Goal: Ask a question: Seek information or help from site administrators or community

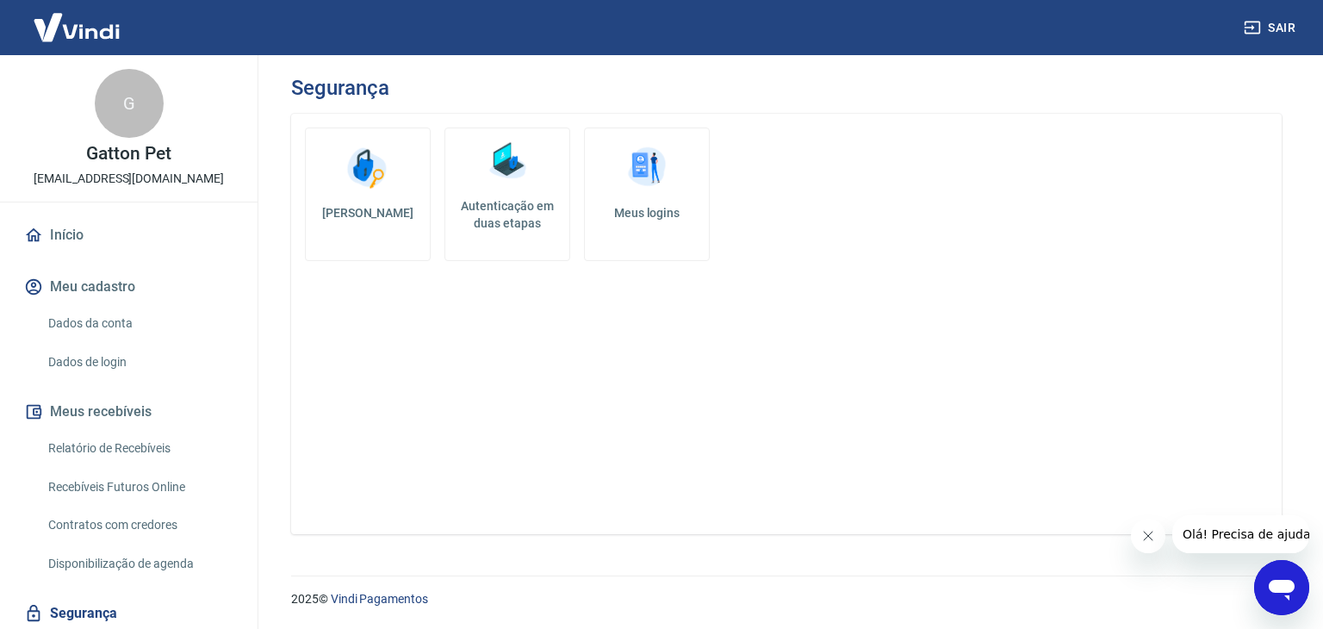
click at [1279, 580] on icon "Abrir janela de mensagens" at bounding box center [1282, 590] width 26 height 21
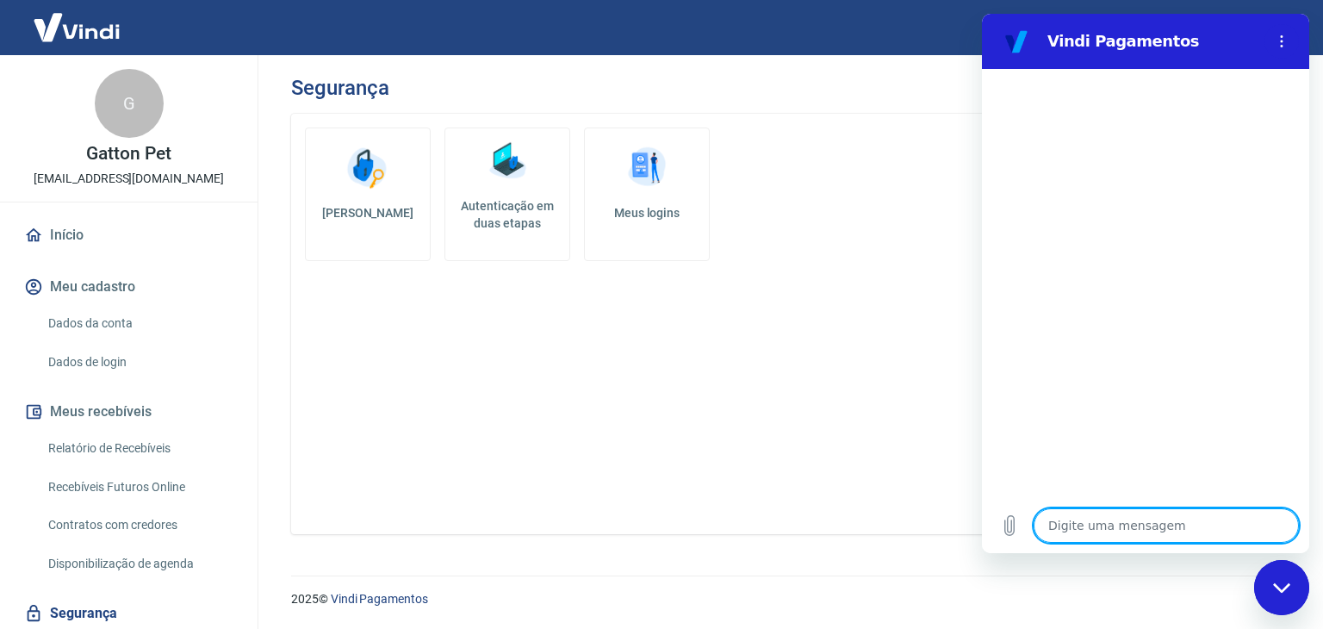
click at [1115, 526] on textarea at bounding box center [1166, 525] width 265 height 34
type textarea "p"
type textarea "x"
type textarea "pr"
type textarea "x"
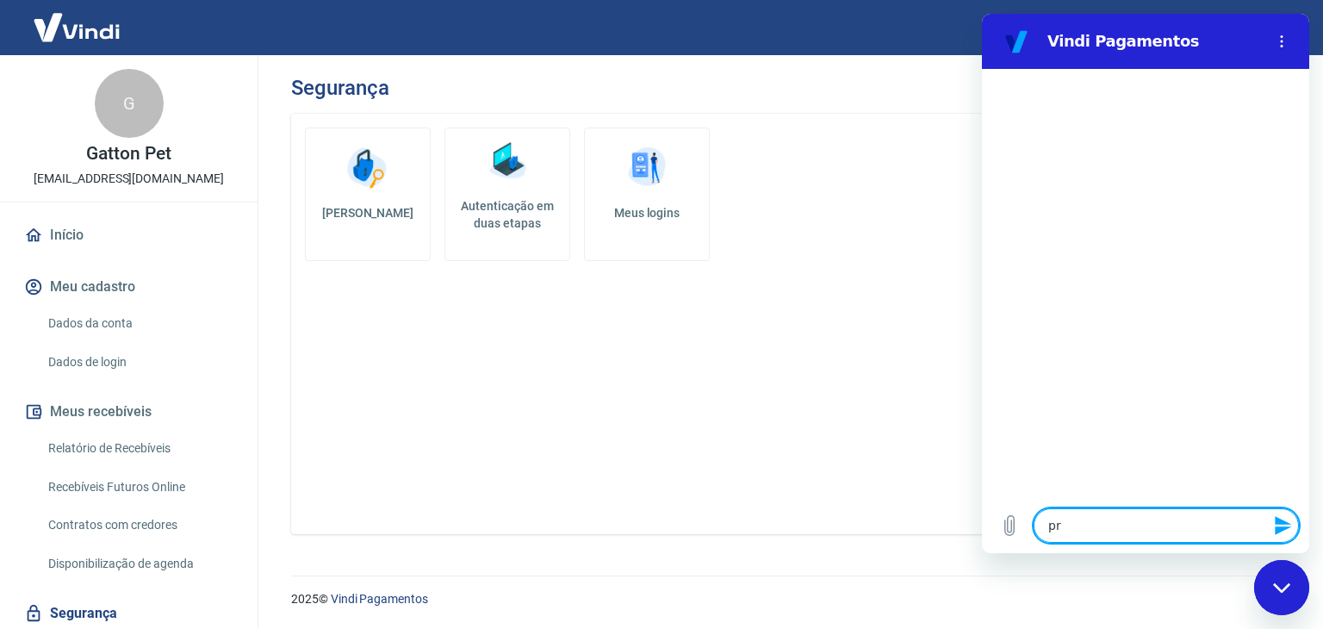
type textarea "pre"
type textarea "x"
type textarea "prec"
type textarea "x"
type textarea "preci"
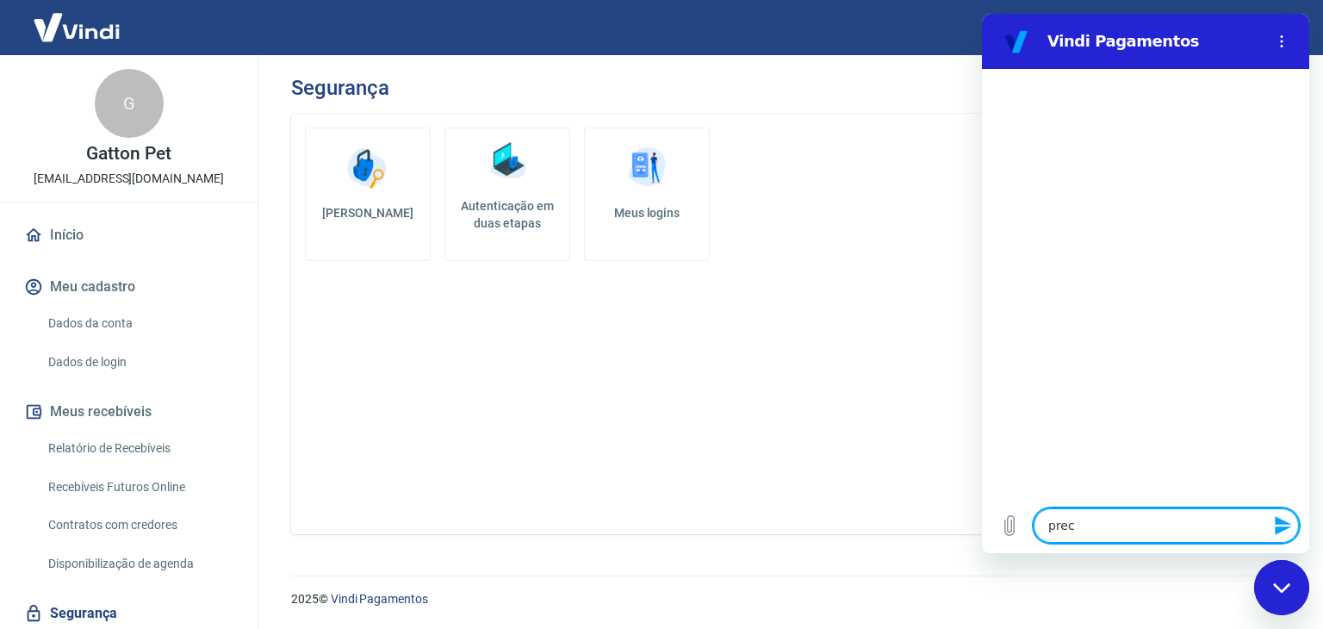
type textarea "x"
type textarea "precis"
type textarea "x"
type textarea "preciso"
type textarea "x"
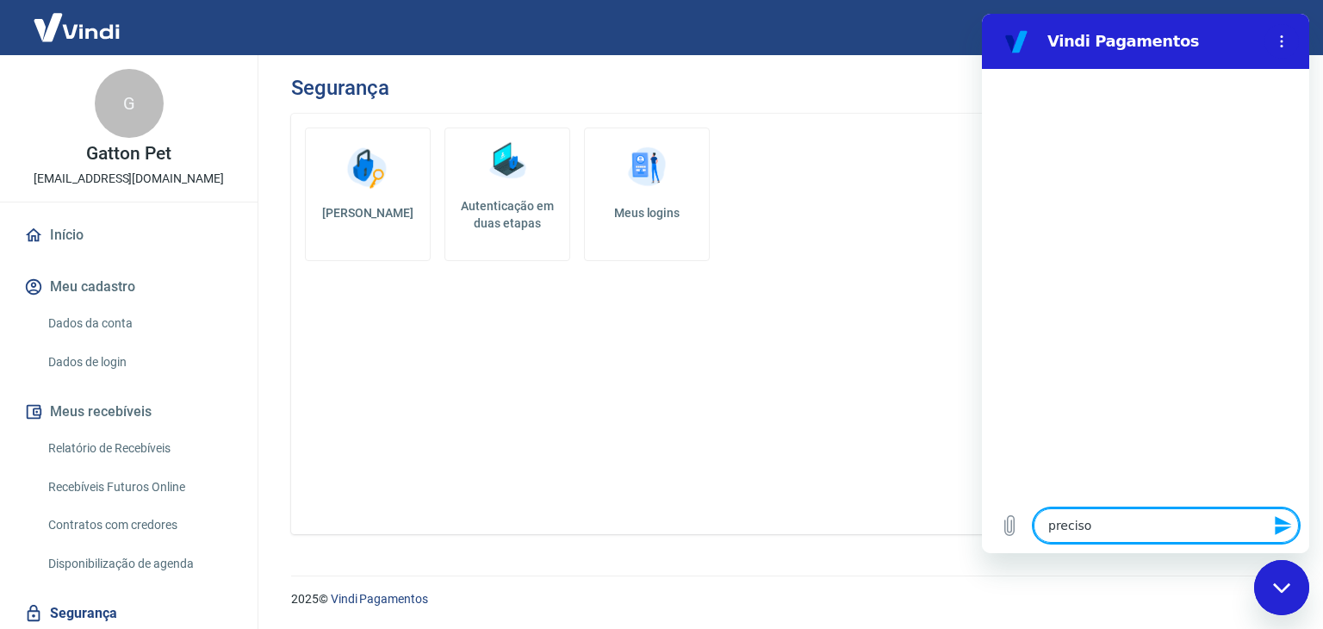
type textarea "preciso"
type textarea "x"
type textarea "preciso f"
type textarea "x"
type textarea "preciso fa"
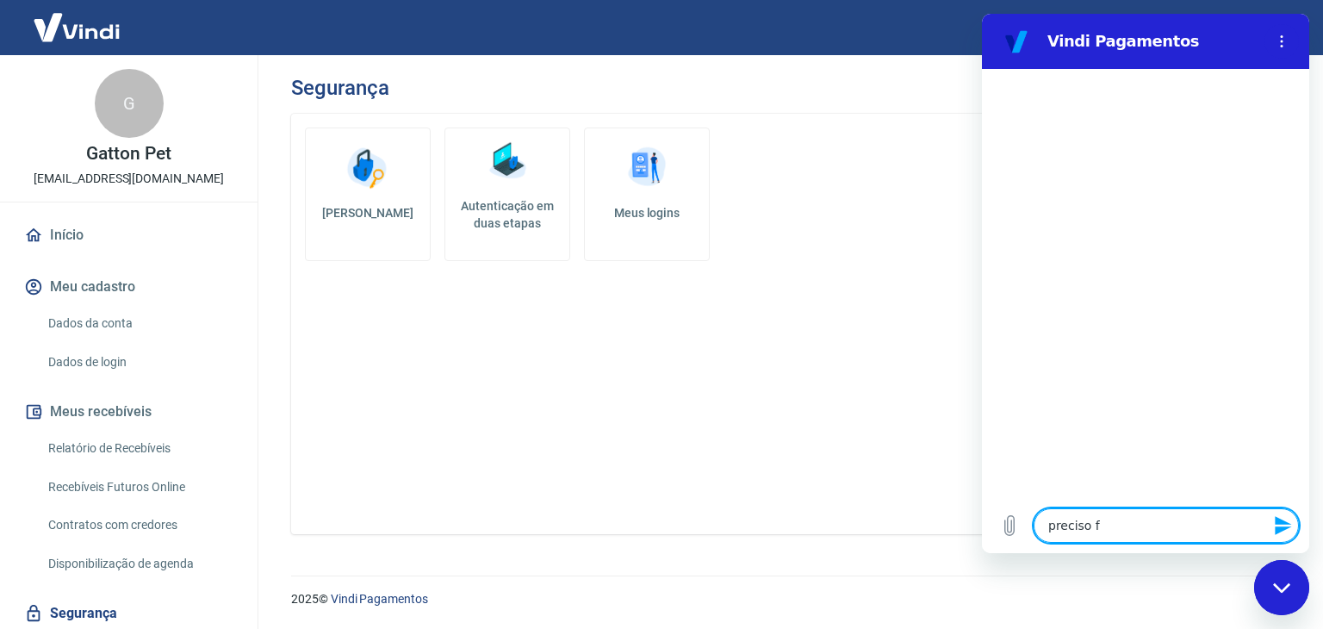
type textarea "x"
type textarea "preciso fal"
type textarea "x"
type textarea "preciso fala"
type textarea "x"
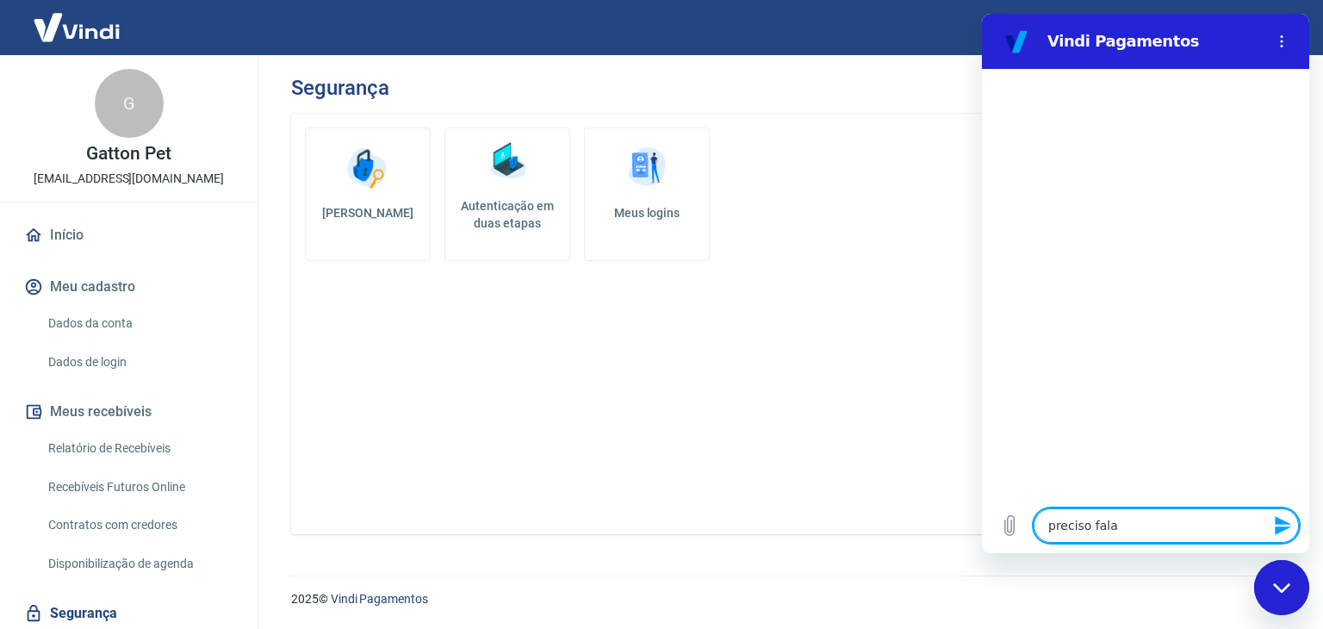
type textarea "preciso falar"
type textarea "x"
type textarea "preciso falar"
type textarea "x"
type textarea "preciso falar c"
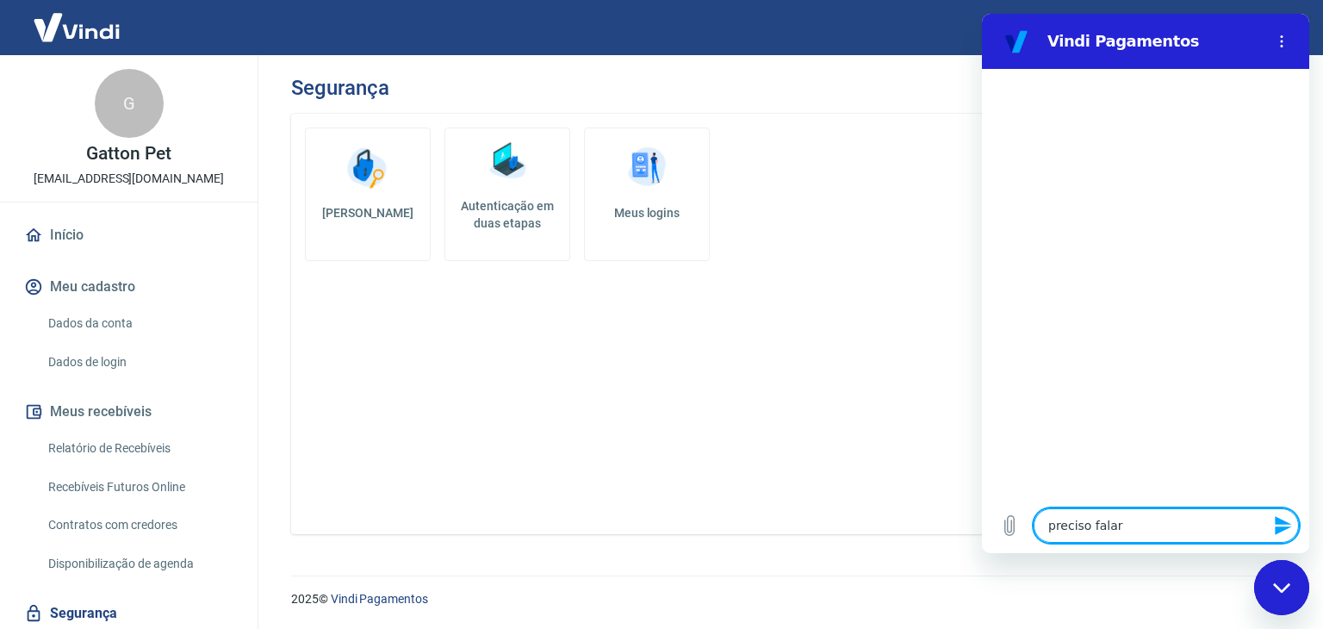
type textarea "x"
type textarea "preciso falar co"
type textarea "x"
type textarea "preciso falar com"
type textarea "x"
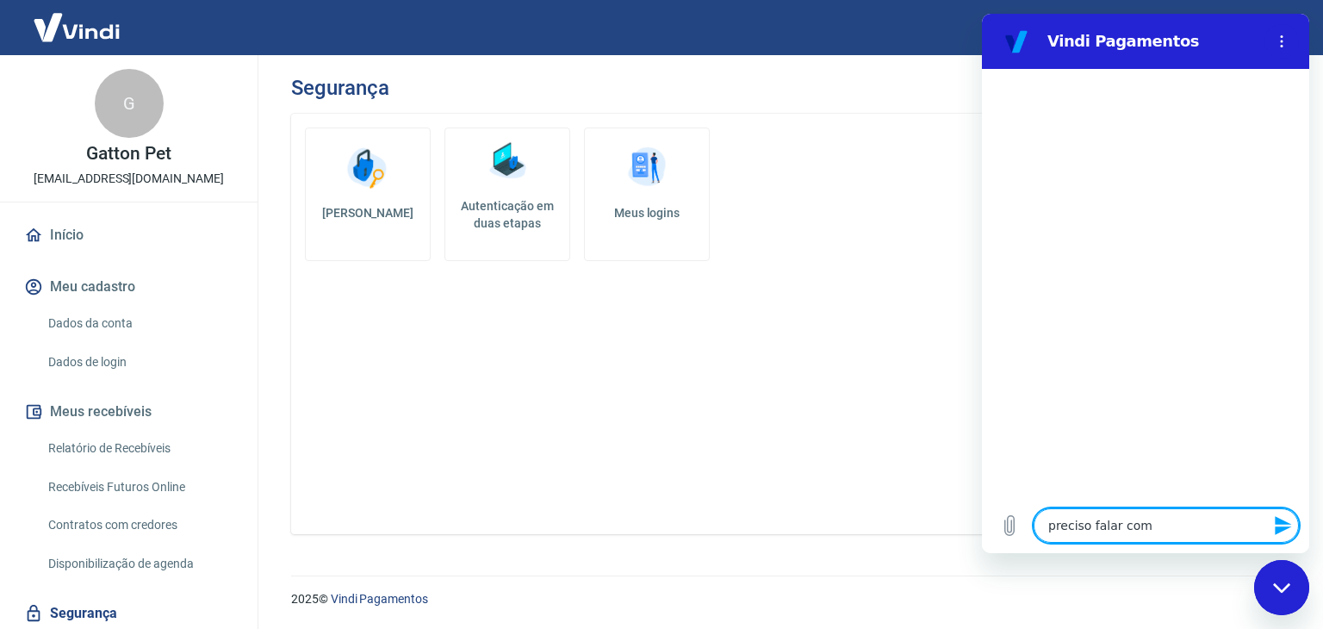
type textarea "preciso falar com"
type textarea "x"
type textarea "preciso falar com a"
type textarea "x"
type textarea "preciso falar com at"
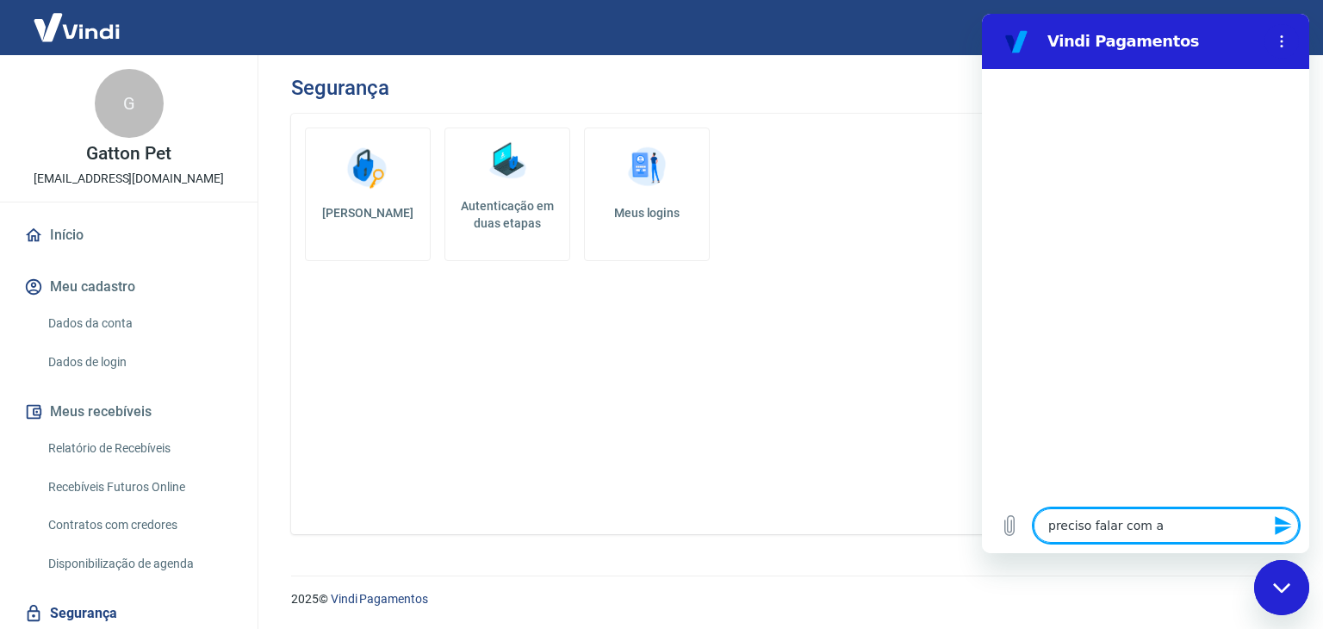
type textarea "x"
type textarea "preciso falar com ate"
type textarea "x"
type textarea "preciso falar com aten"
type textarea "x"
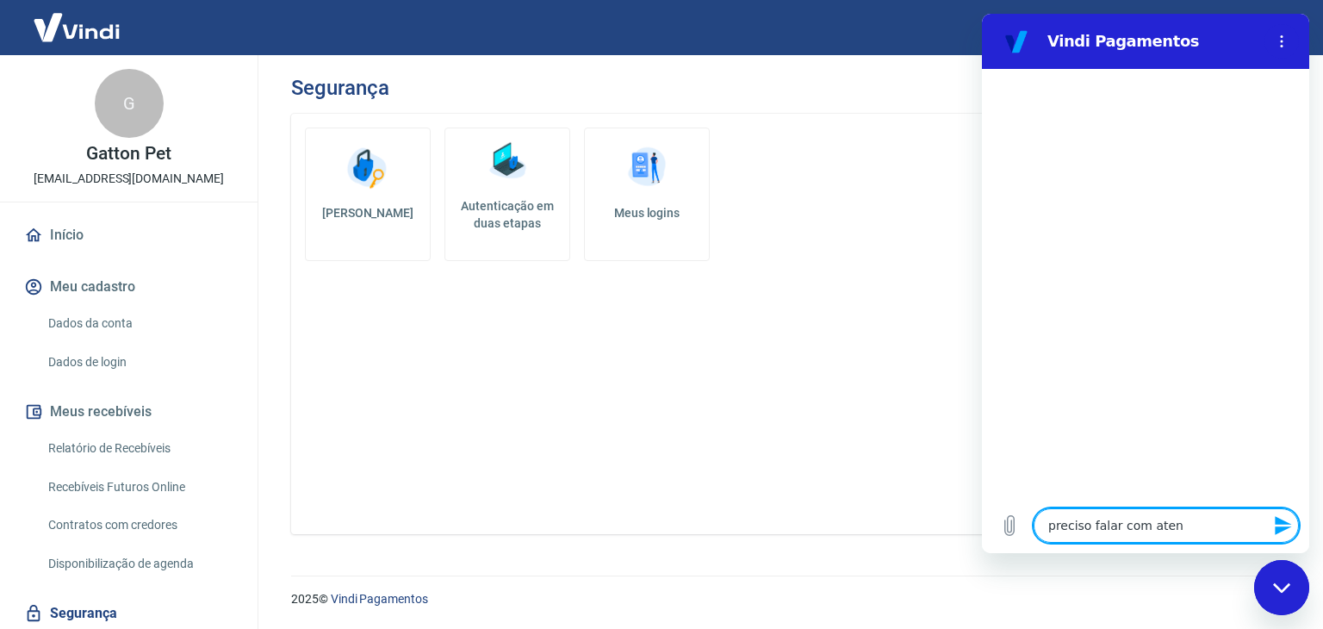
type textarea "preciso falar com atend"
type textarea "x"
type textarea "preciso falar com atende"
type textarea "x"
type textarea "preciso falar com atenden"
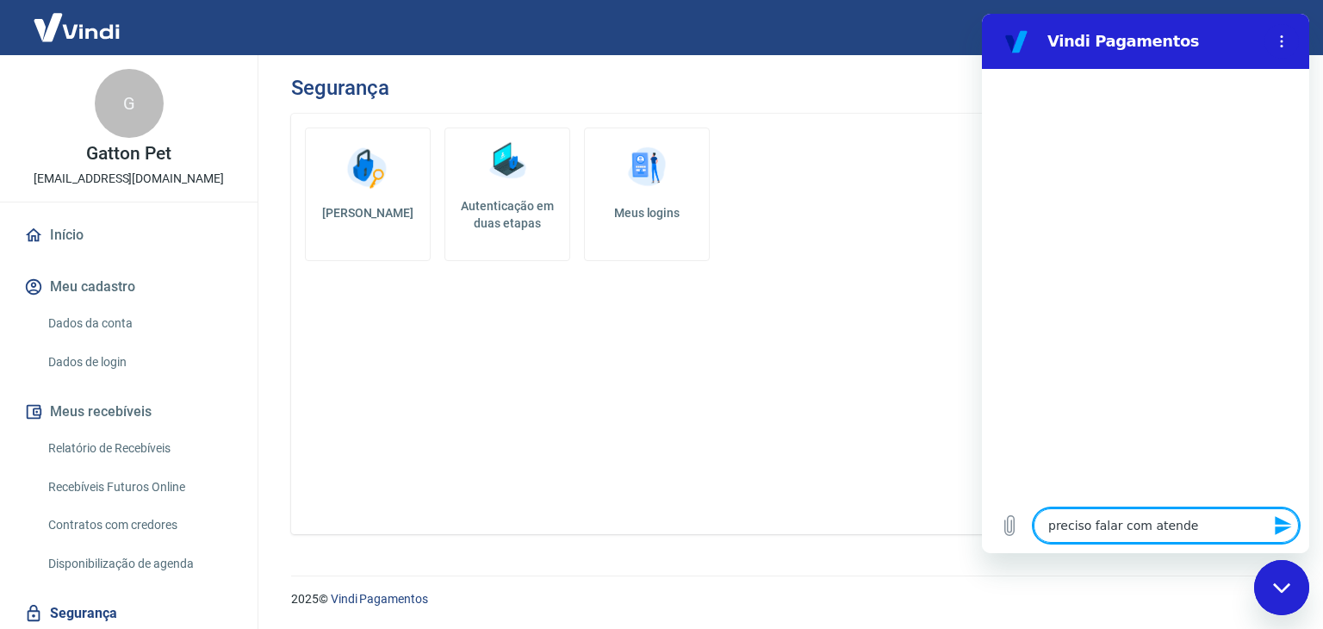
type textarea "x"
type textarea "preciso falar com atendent"
type textarea "x"
type textarea "preciso falar com atendente"
type textarea "x"
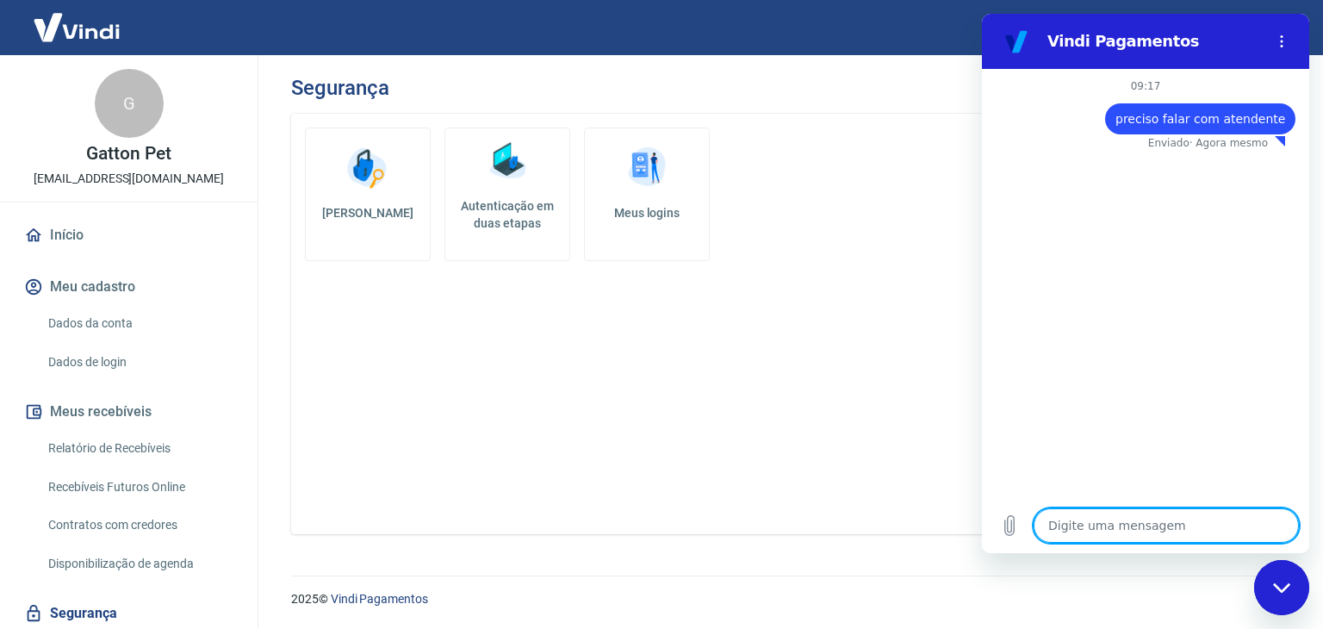
type textarea "x"
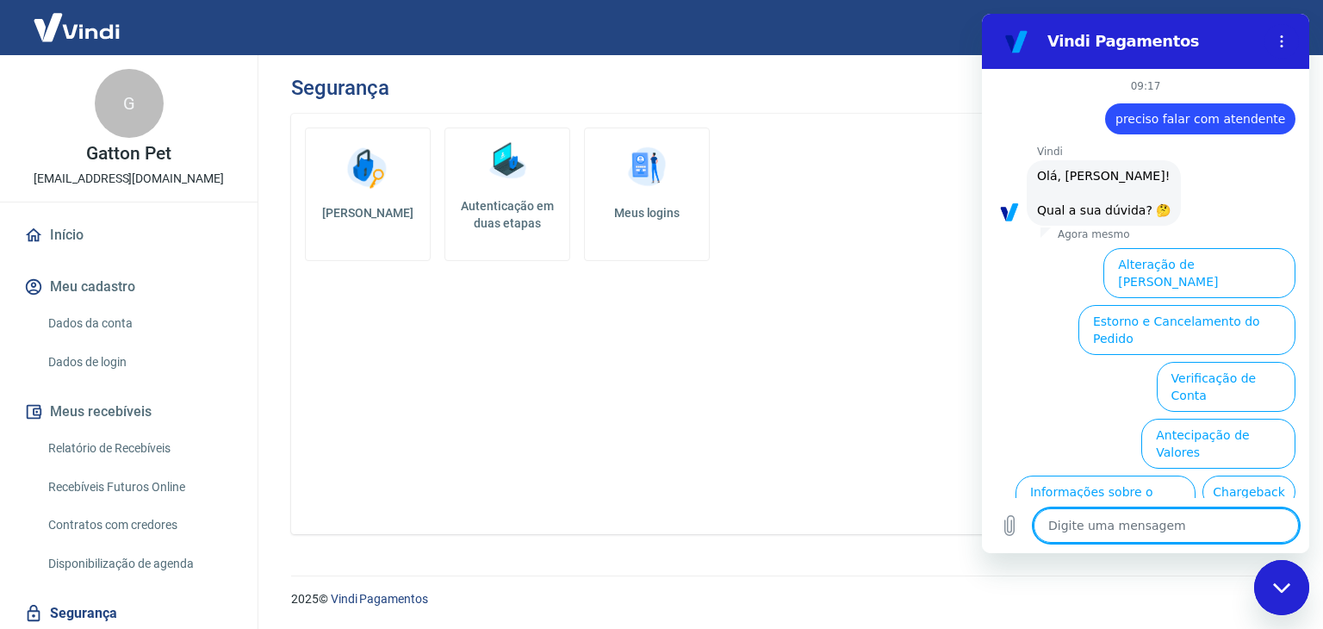
scroll to position [101, 0]
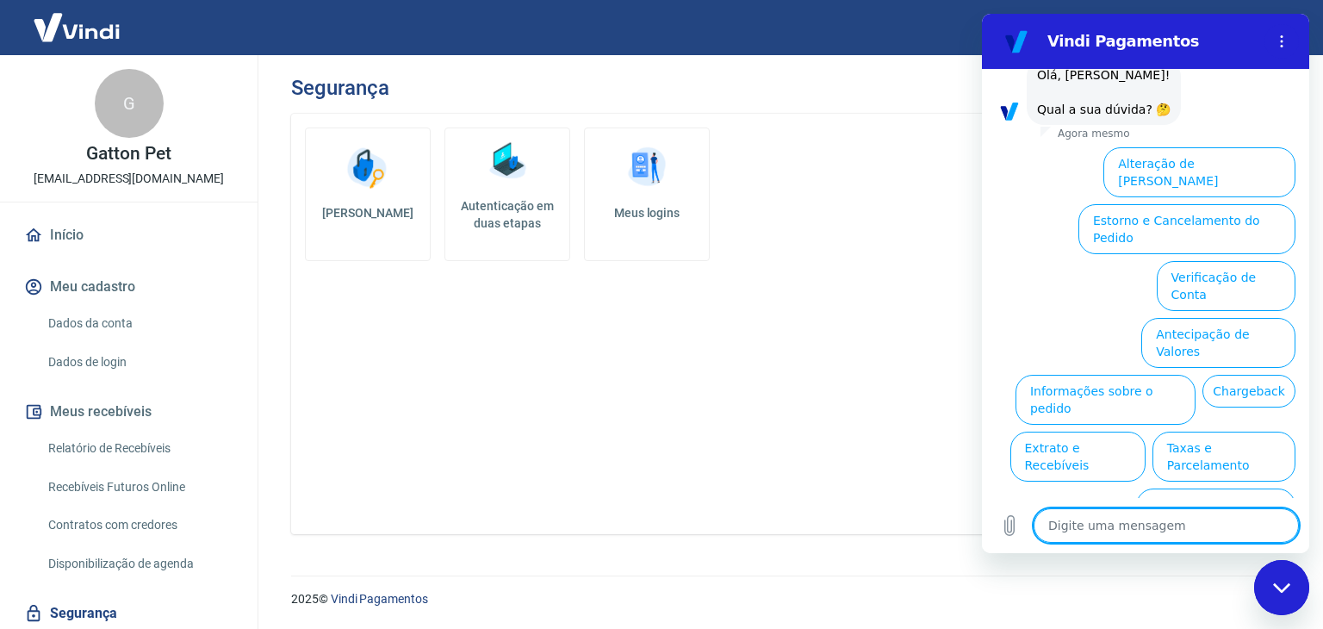
click at [1196, 526] on textarea at bounding box center [1166, 525] width 265 height 34
click at [1171, 521] on textarea at bounding box center [1166, 525] width 265 height 34
type textarea "n"
type textarea "x"
type textarea "nã"
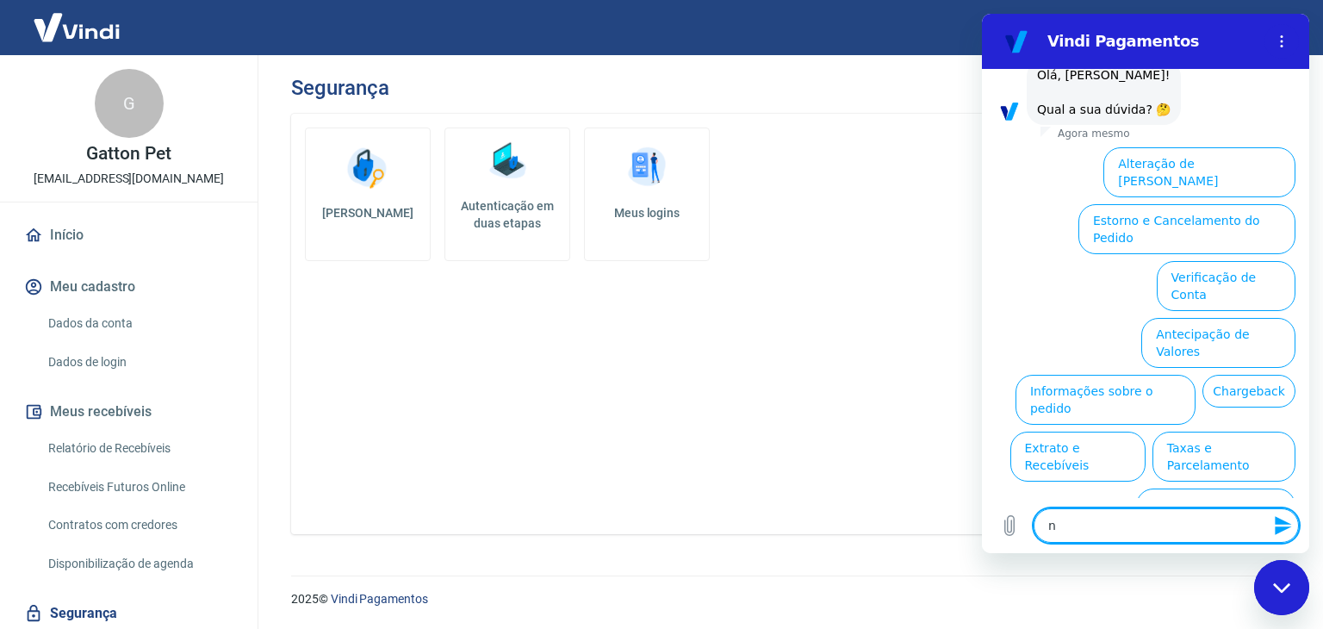
type textarea "x"
type textarea "não"
type textarea "x"
type textarea "não"
type textarea "x"
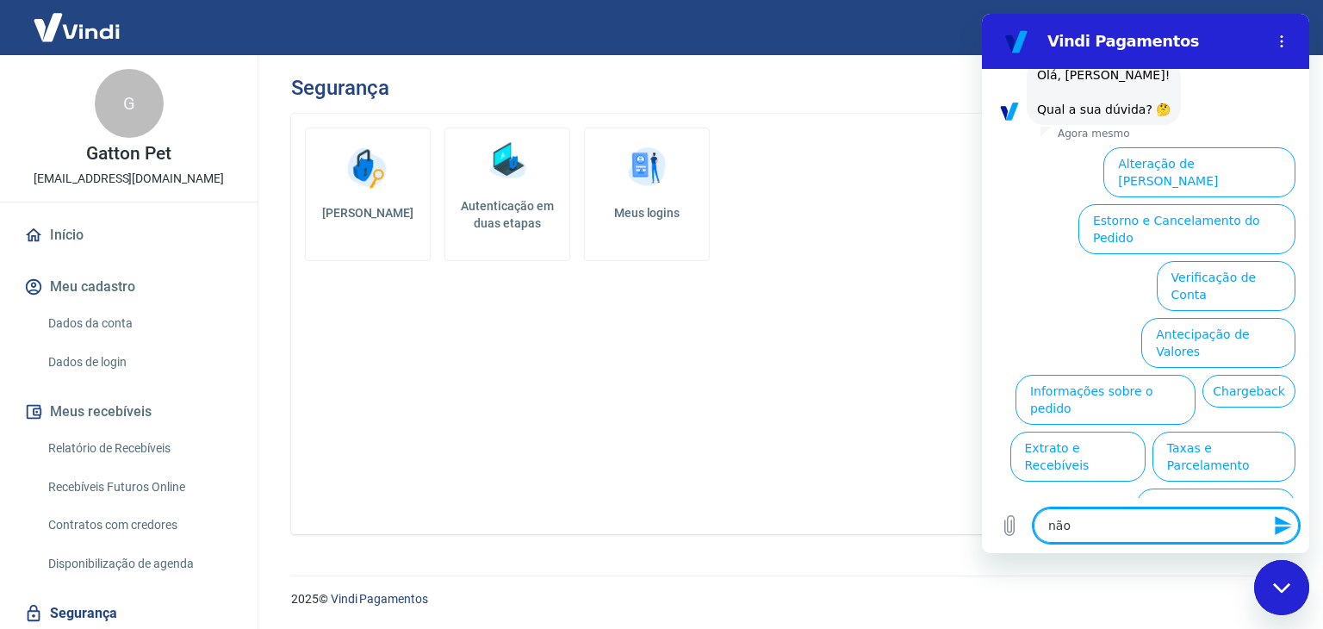
type textarea "não e"
type textarea "x"
type textarea "não es"
type textarea "x"
type textarea "não est"
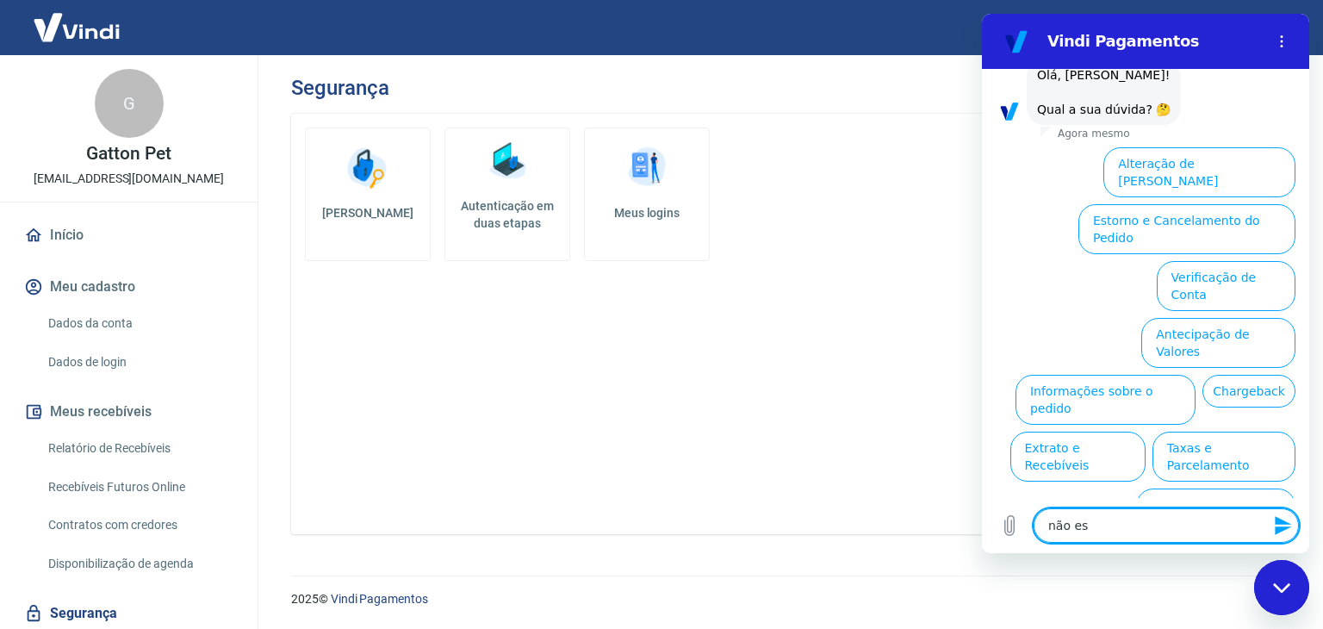
type textarea "x"
type textarea "não es"
type textarea "x"
type textarea "não e"
type textarea "x"
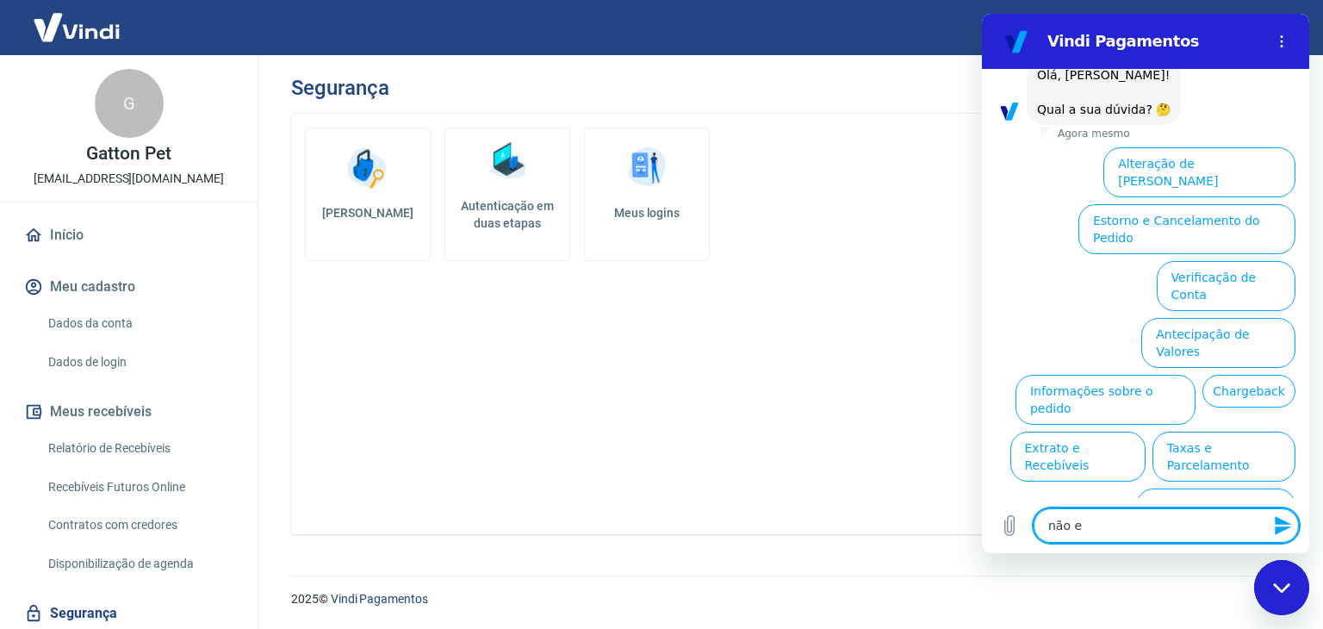
type textarea "não"
type textarea "x"
type textarea "não"
type textarea "x"
type textarea "nã"
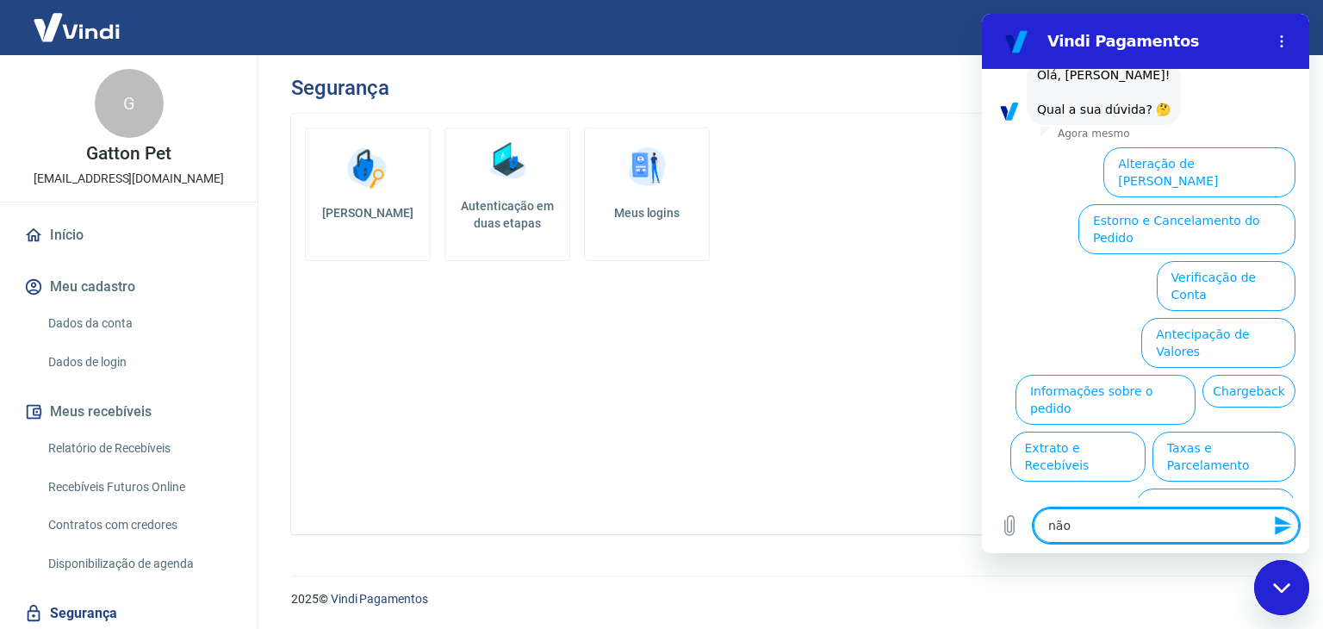
type textarea "x"
type textarea "n"
type textarea "x"
type textarea "o"
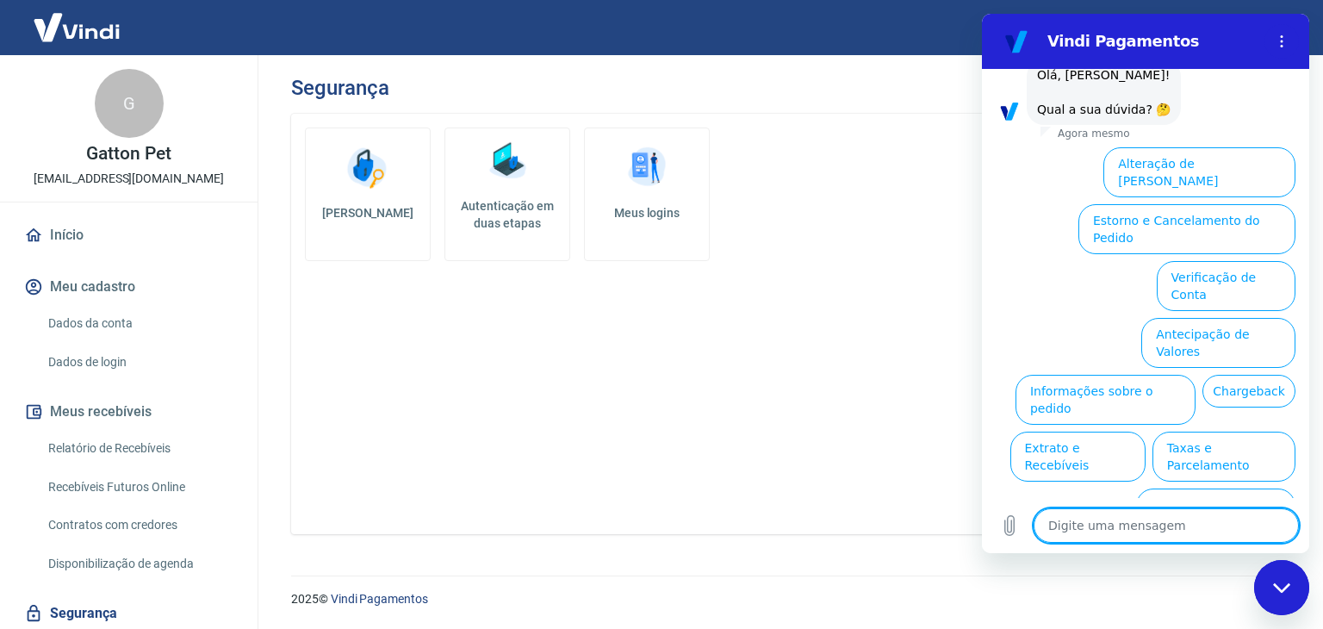
type textarea "x"
type textarea "ou"
type textarea "x"
type textarea "out"
type textarea "x"
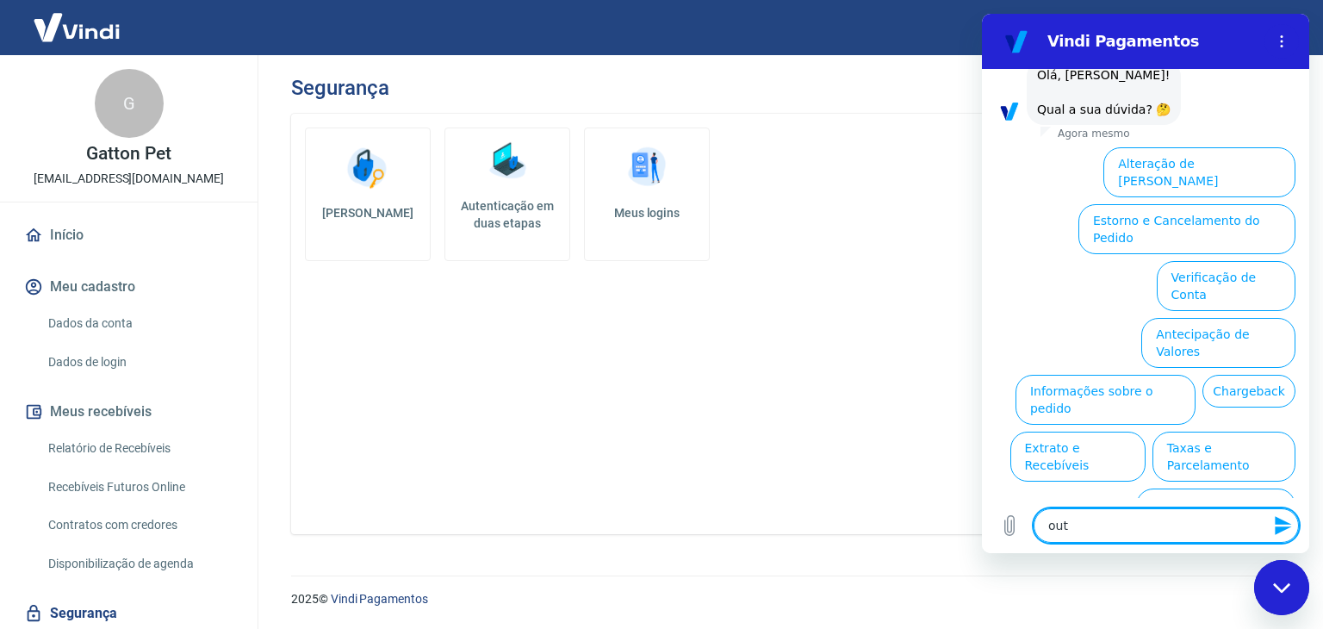
type textarea "outr"
type textarea "x"
type textarea "outra"
type textarea "x"
type textarea "outras"
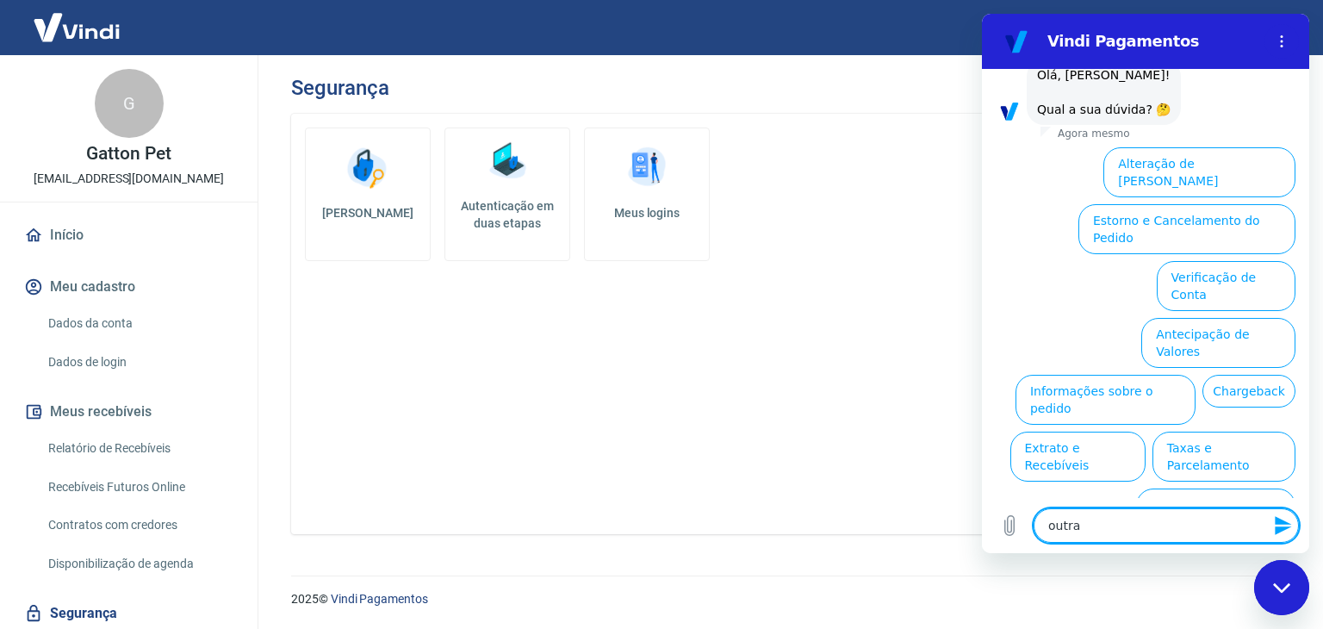
type textarea "x"
type textarea "outras"
type textarea "x"
type textarea "outras d"
type textarea "x"
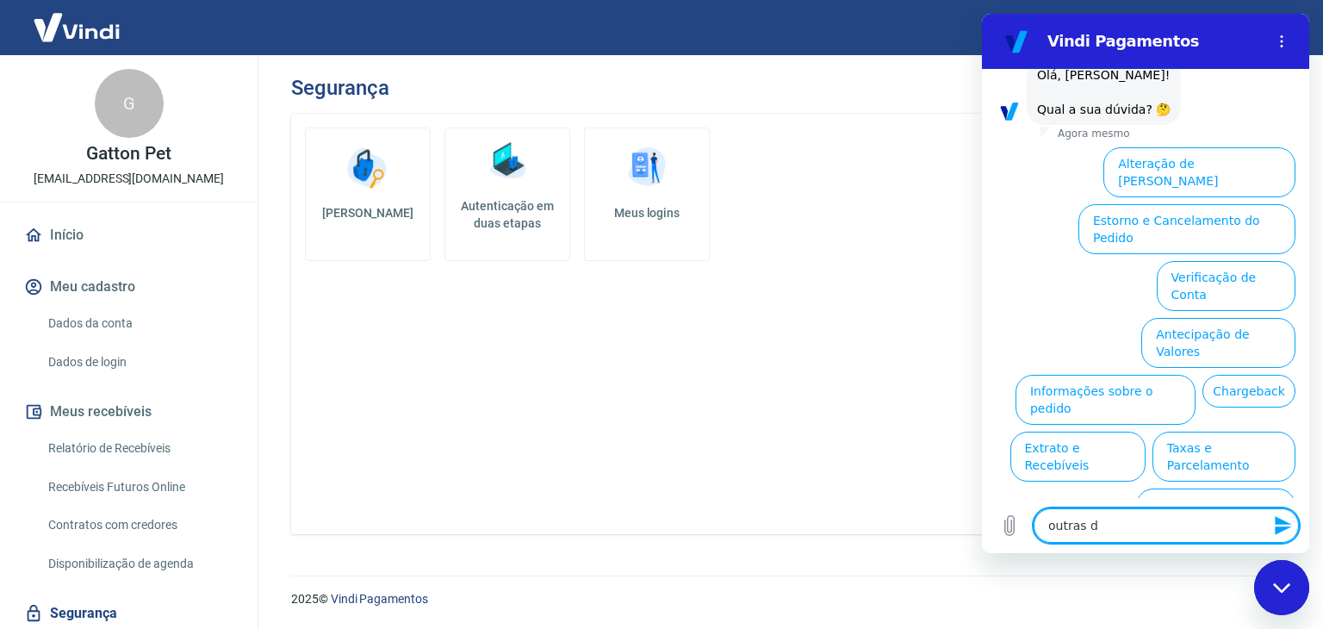
type textarea "outras dú"
type textarea "x"
type textarea "outras dúv"
type textarea "x"
type textarea "outras dúvi"
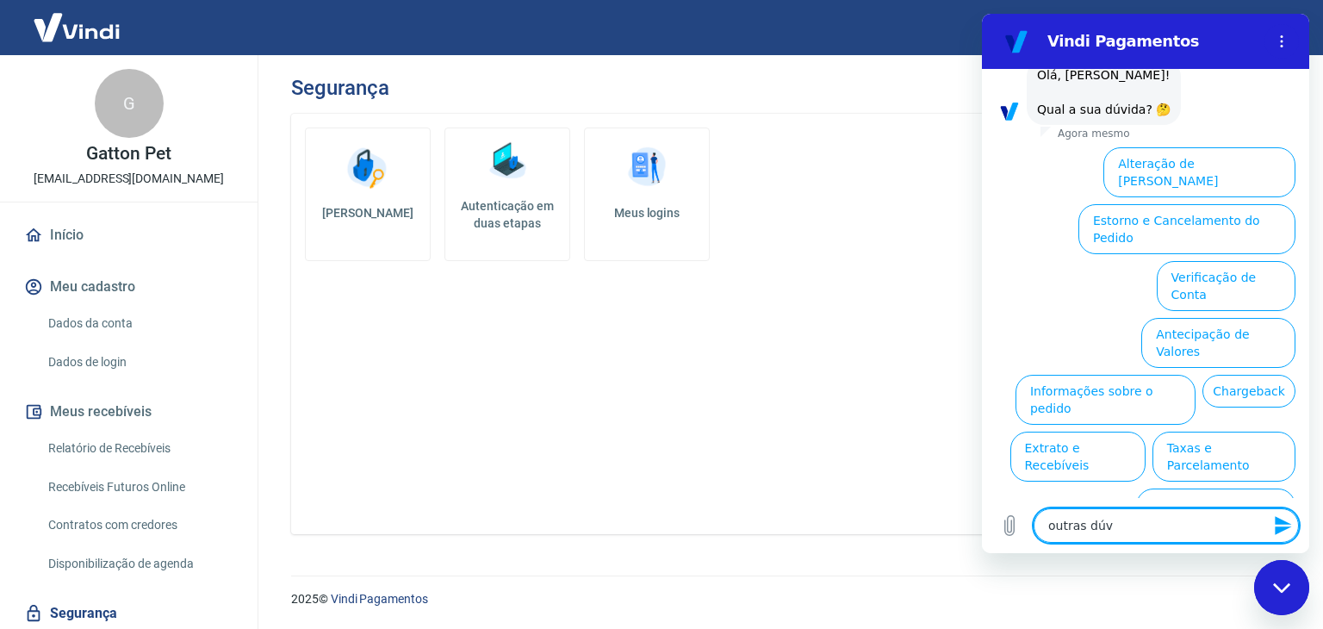
type textarea "x"
type textarea "outras dúvid"
type textarea "x"
type textarea "outras dúvida"
type textarea "x"
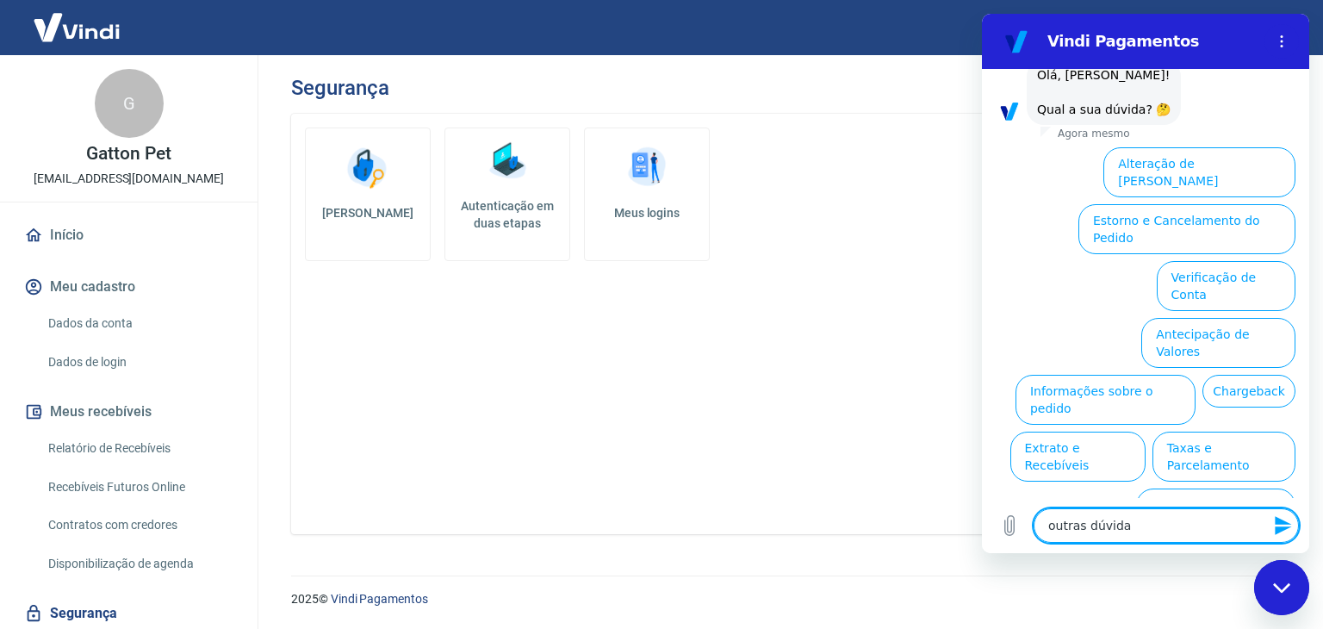
type textarea "outras dúvidas"
type textarea "x"
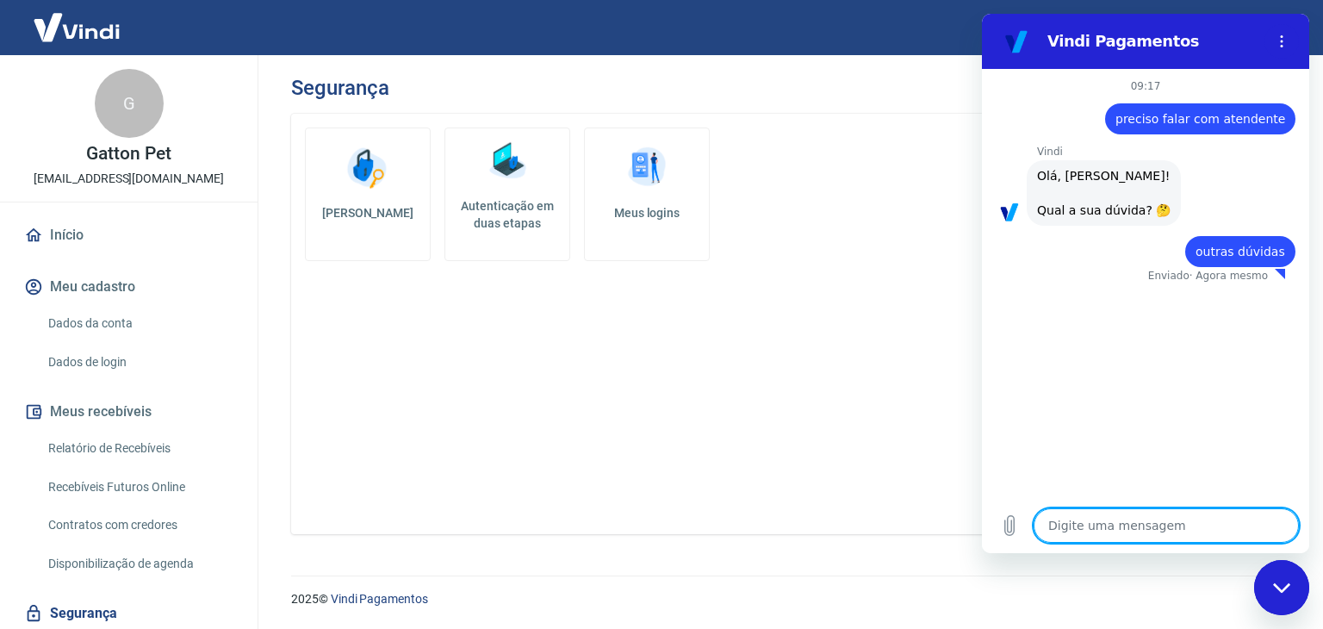
type textarea "x"
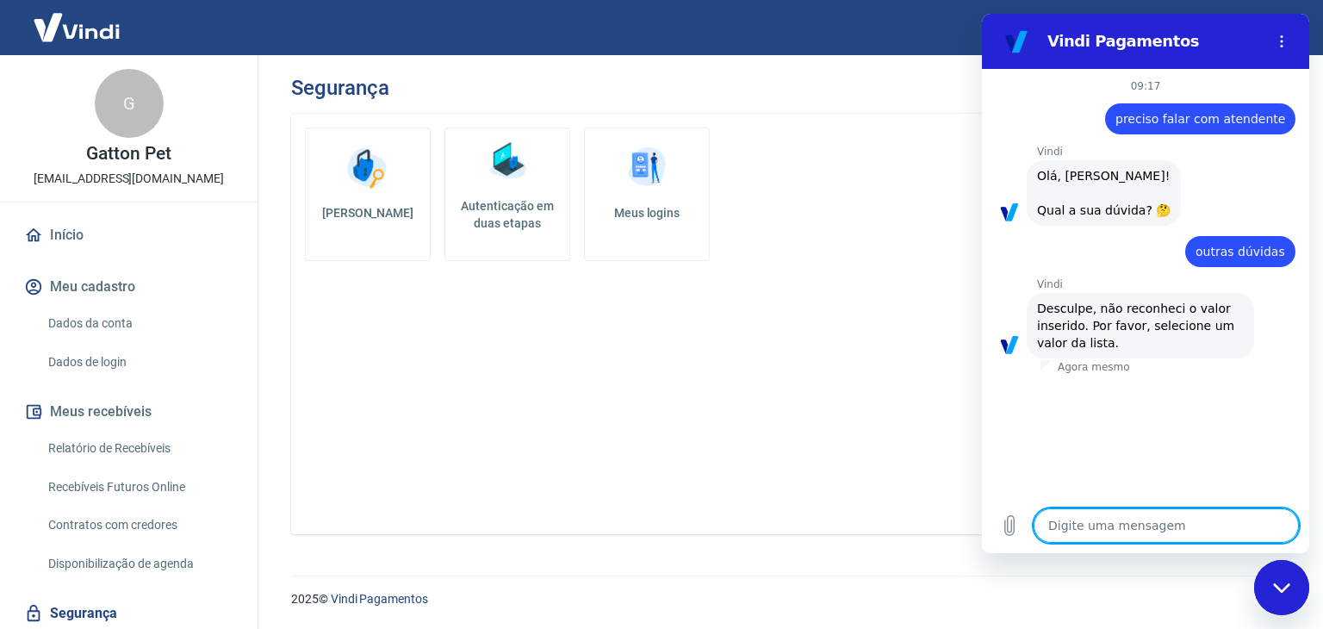
click at [1268, 209] on div "Vindi diz: Olá, JULIANO CERCHIARO! Qual a sua dúvida? 🤔" at bounding box center [1153, 192] width 314 height 67
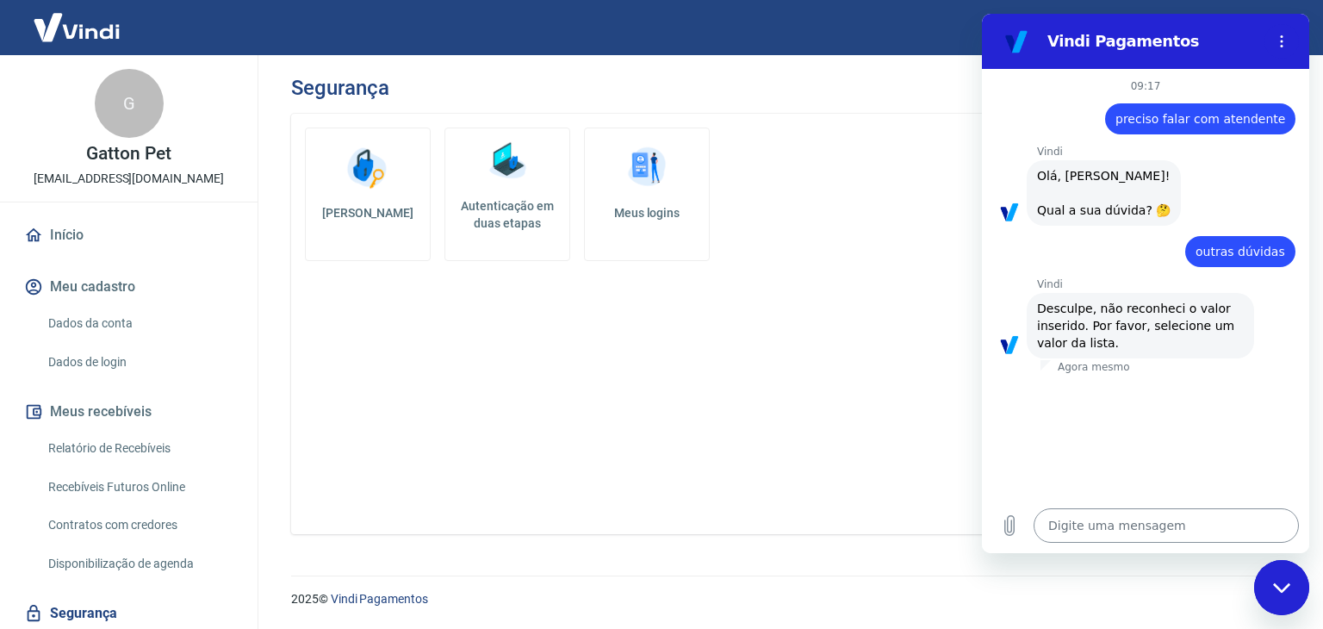
click at [1124, 523] on textarea at bounding box center [1166, 525] width 265 height 34
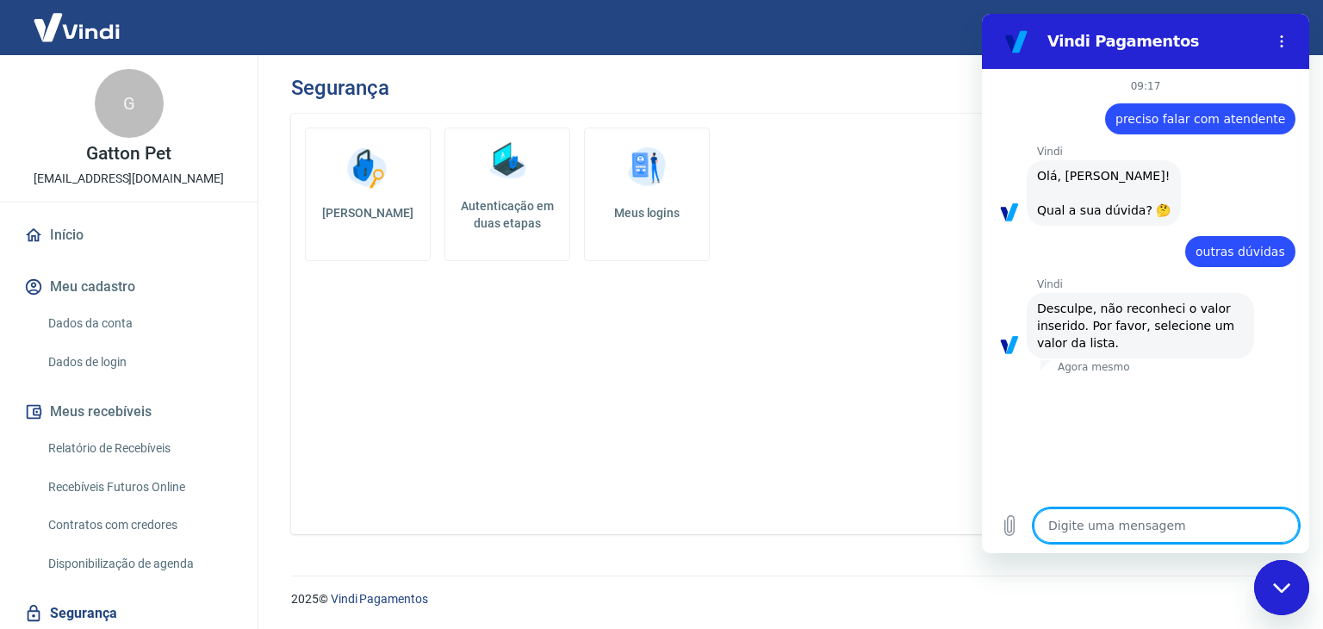
type textarea "p"
type textarea "x"
type textarea "pr"
type textarea "x"
type textarea "pre"
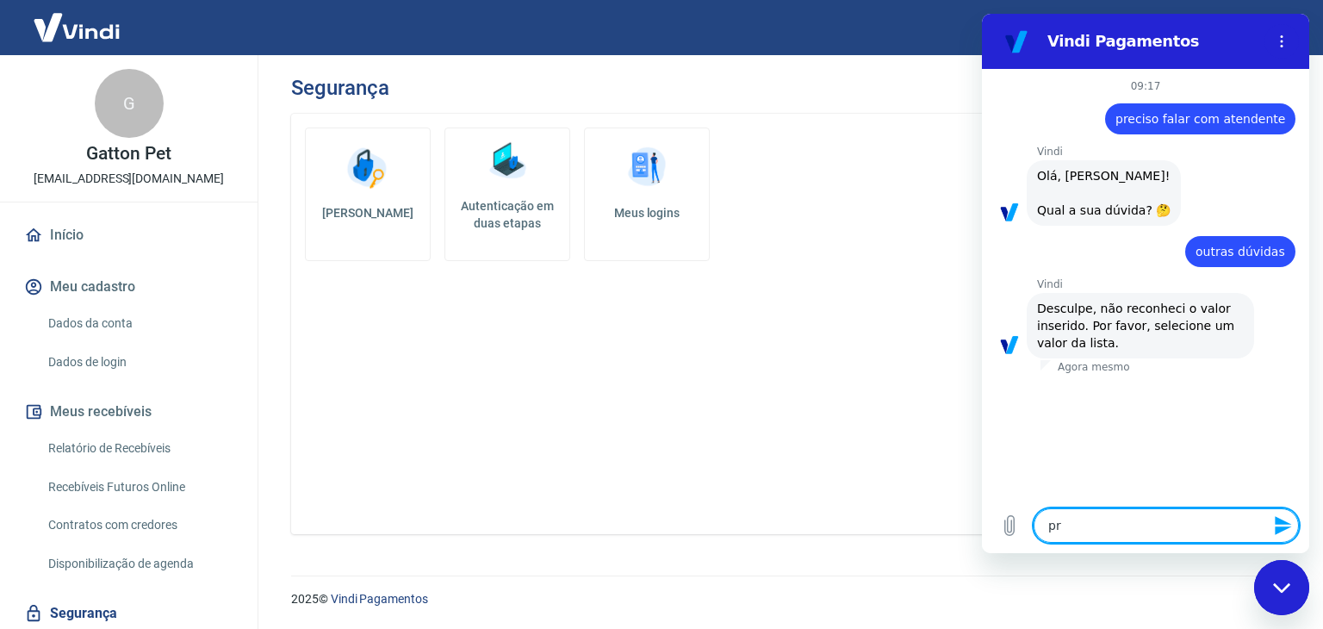
type textarea "x"
type textarea "prec"
type textarea "x"
type textarea "preci"
type textarea "x"
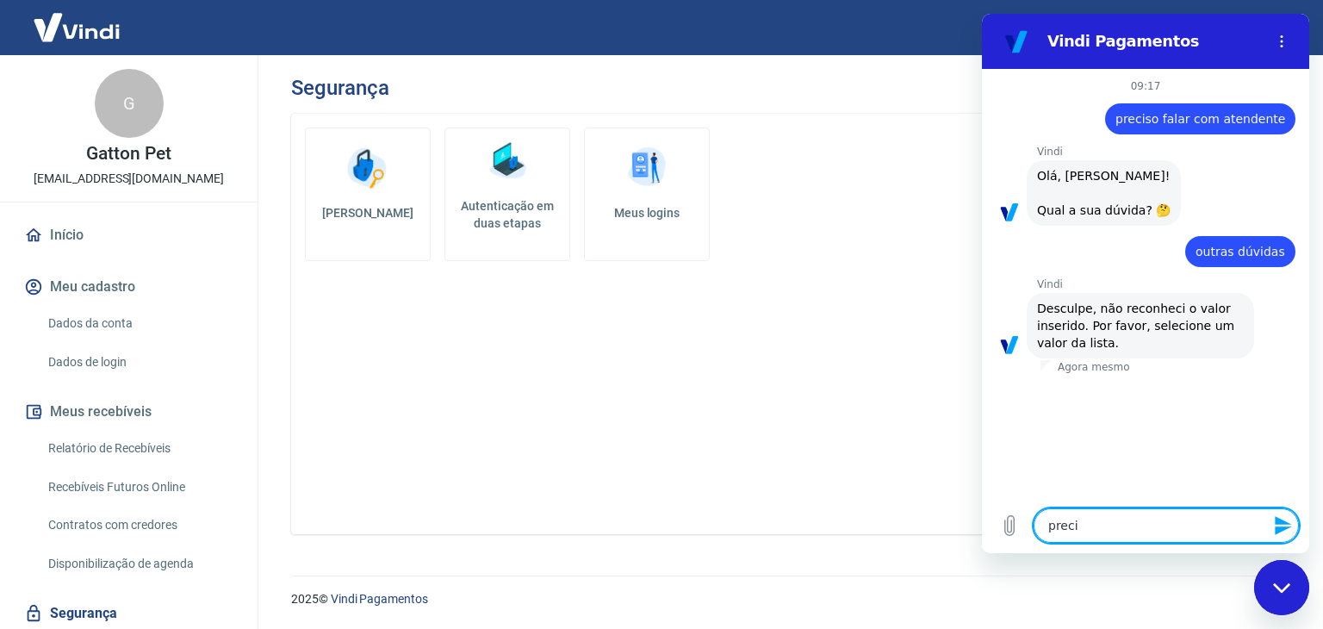
type textarea "precis"
type textarea "x"
type textarea "preciso"
type textarea "x"
type textarea "preciso"
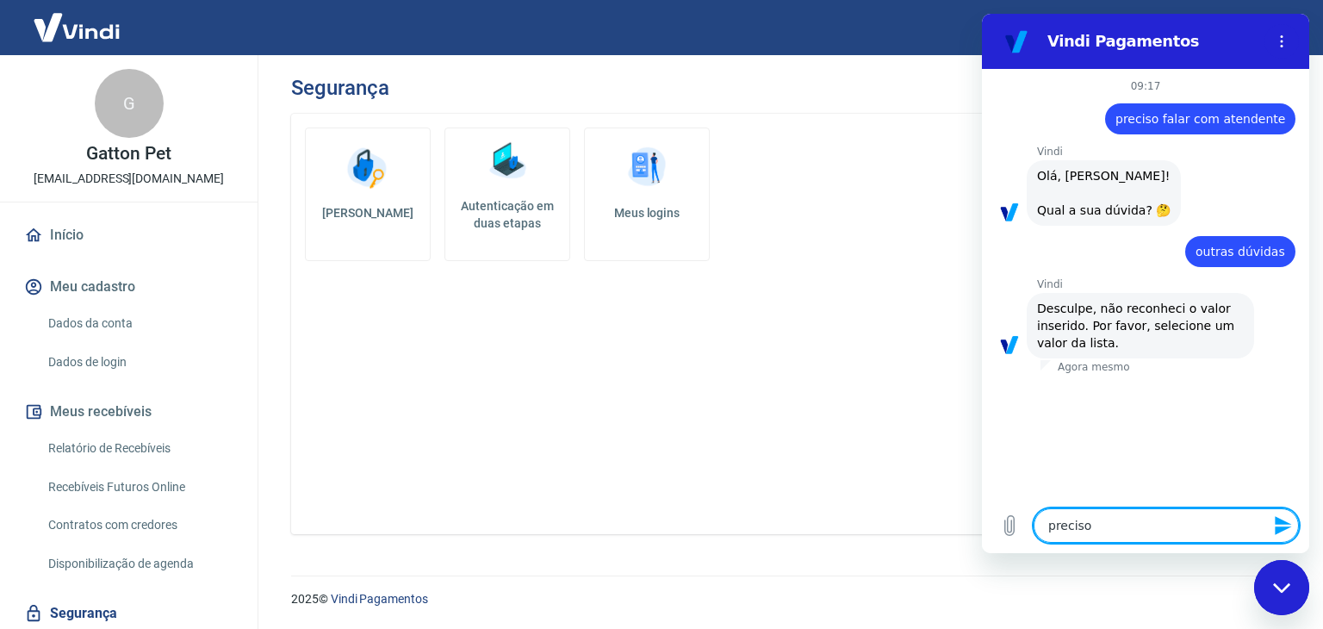
type textarea "x"
type textarea "preciso d"
type textarea "x"
type textarea "preciso de"
type textarea "x"
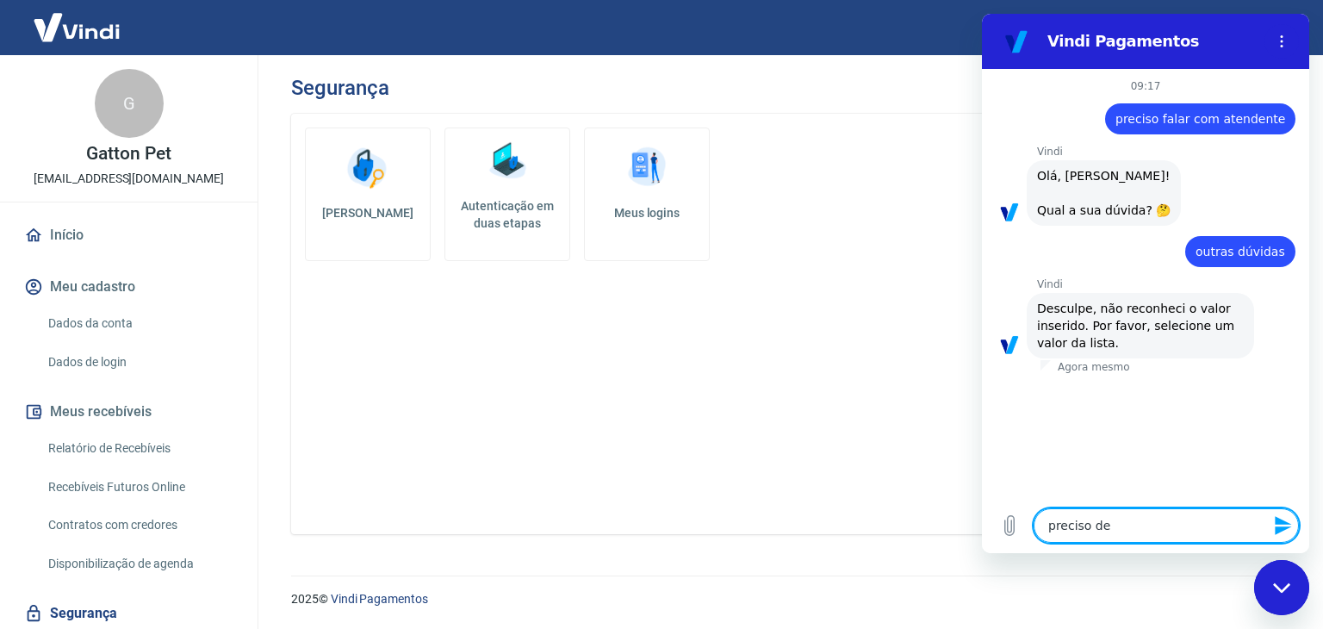
type textarea "preciso de"
type textarea "x"
type textarea "preciso de a"
type textarea "x"
type textarea "preciso de at"
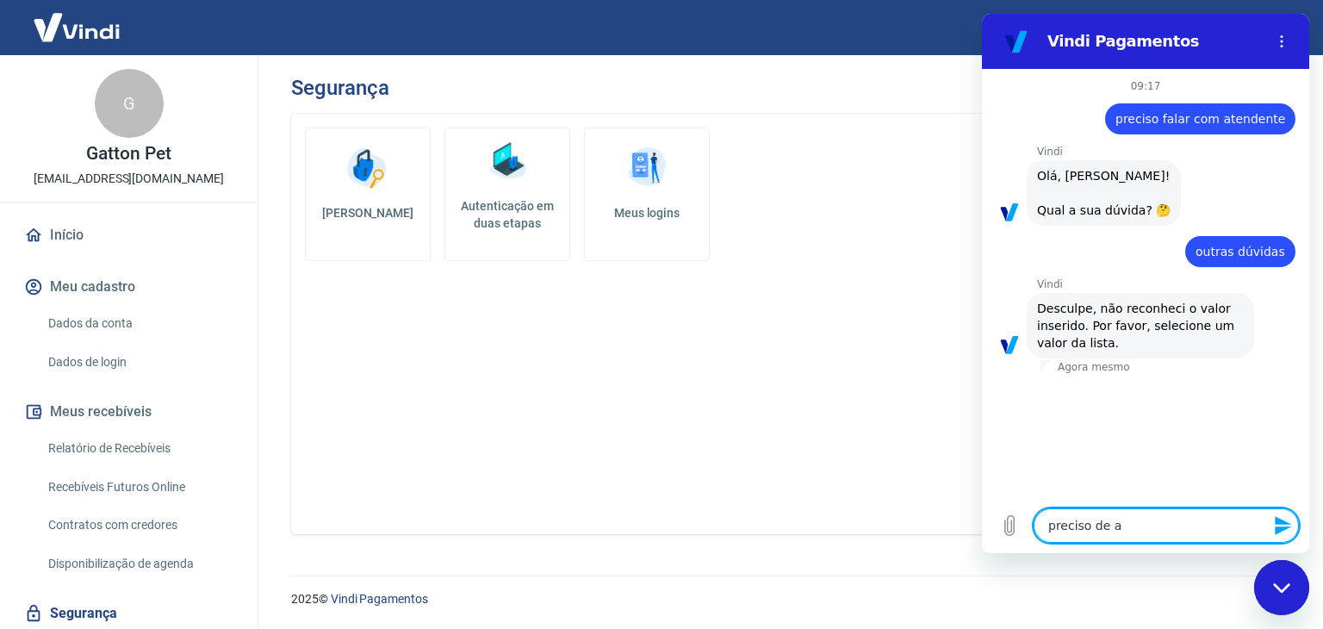
type textarea "x"
type textarea "preciso de ate"
type textarea "x"
type textarea "preciso de aten"
type textarea "x"
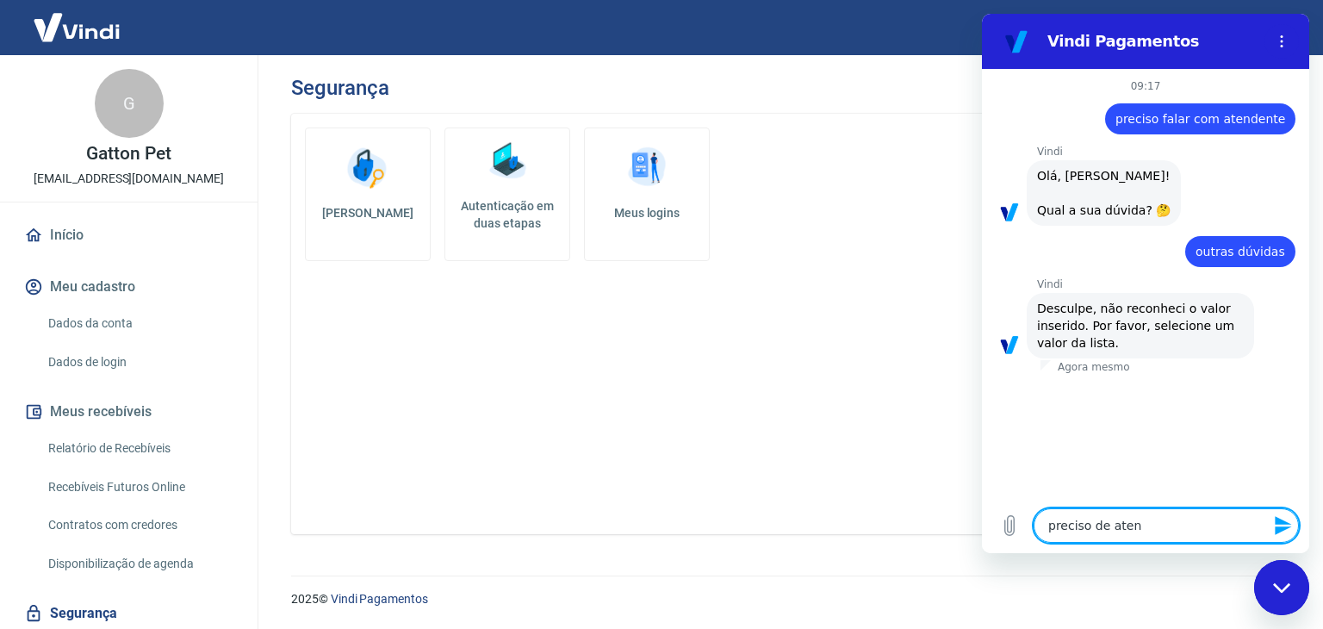
type textarea "preciso de atend"
type textarea "x"
type textarea "preciso de atendi"
type textarea "x"
type textarea "preciso de atendim"
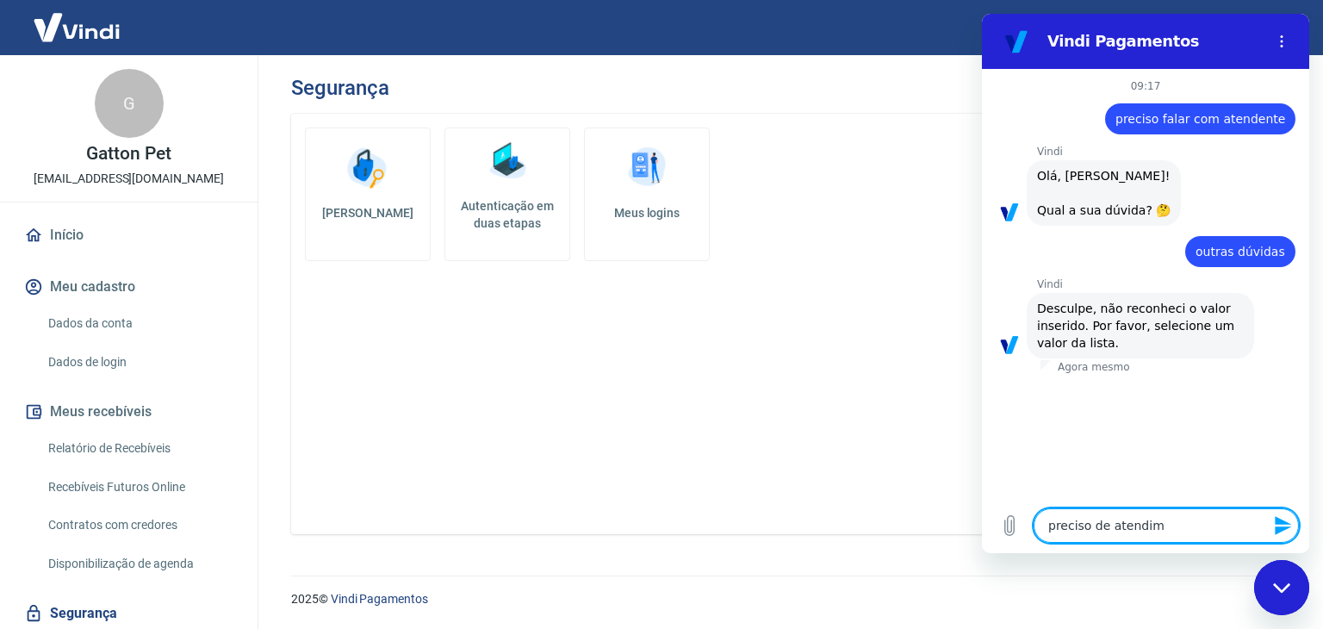
type textarea "x"
type textarea "preciso de atendime"
type textarea "x"
type textarea "preciso de atendimen"
type textarea "x"
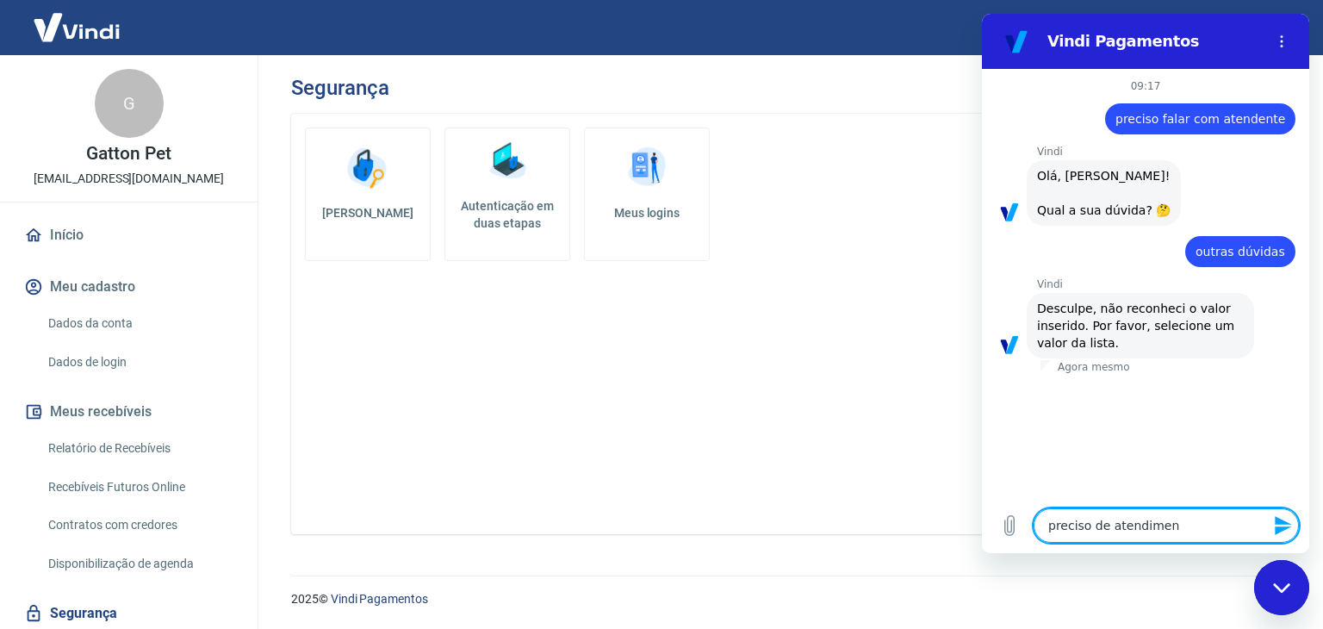
type textarea "preciso de atendiment"
type textarea "x"
type textarea "preciso de atendimento"
type textarea "x"
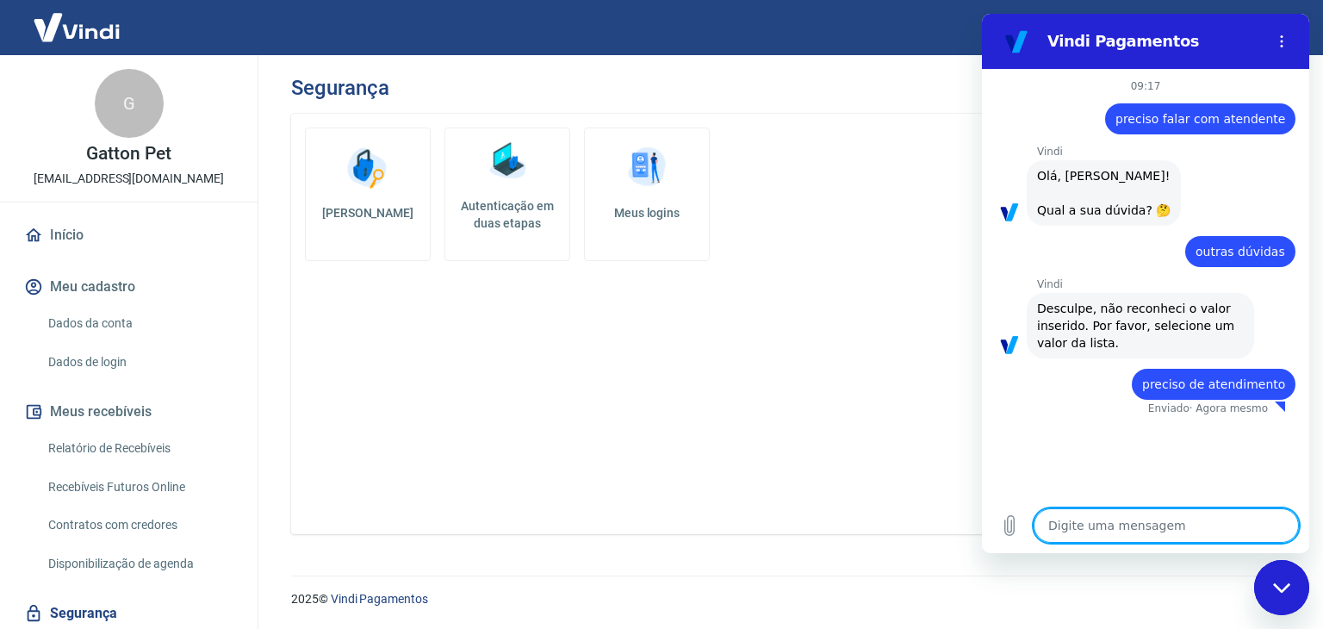
type textarea "x"
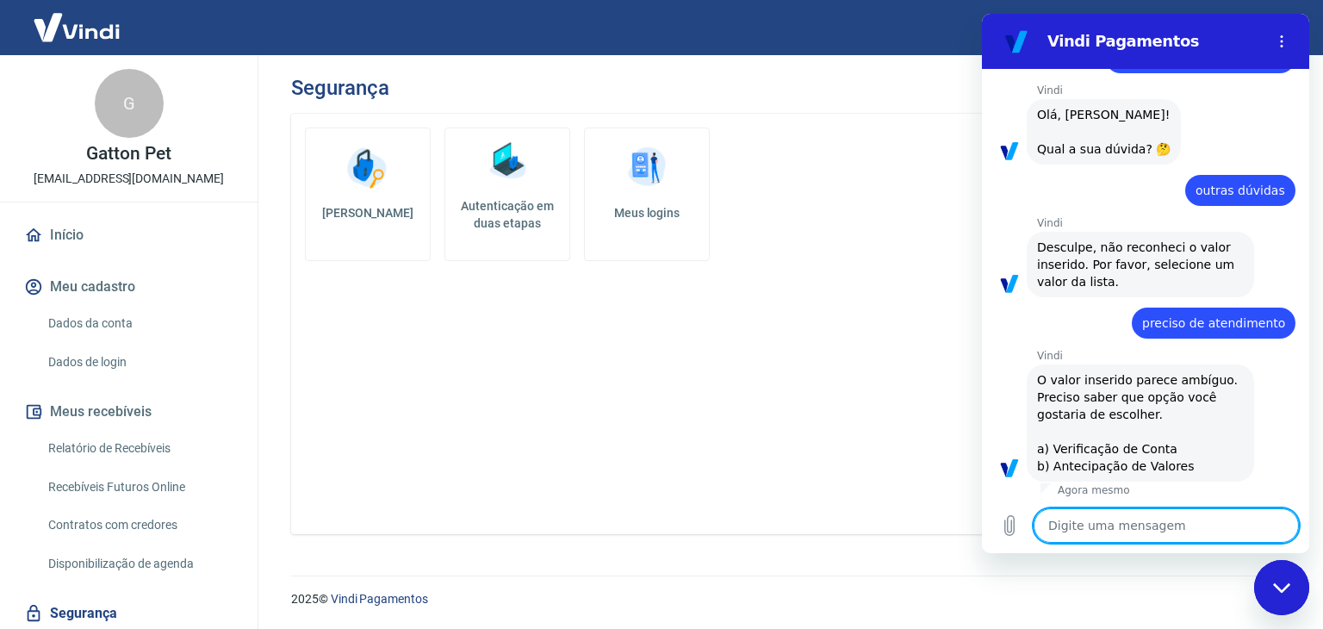
scroll to position [65, 0]
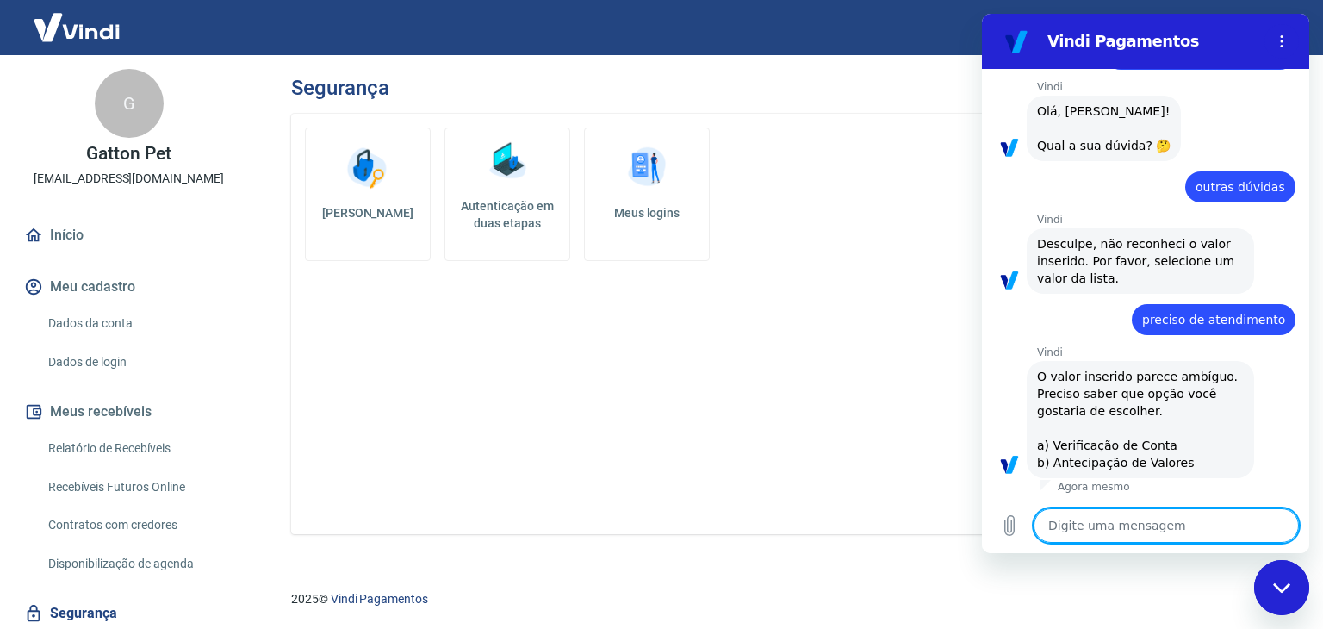
click at [1130, 532] on textarea at bounding box center [1166, 525] width 265 height 34
type textarea "n"
type textarea "x"
type textarea "nã"
type textarea "x"
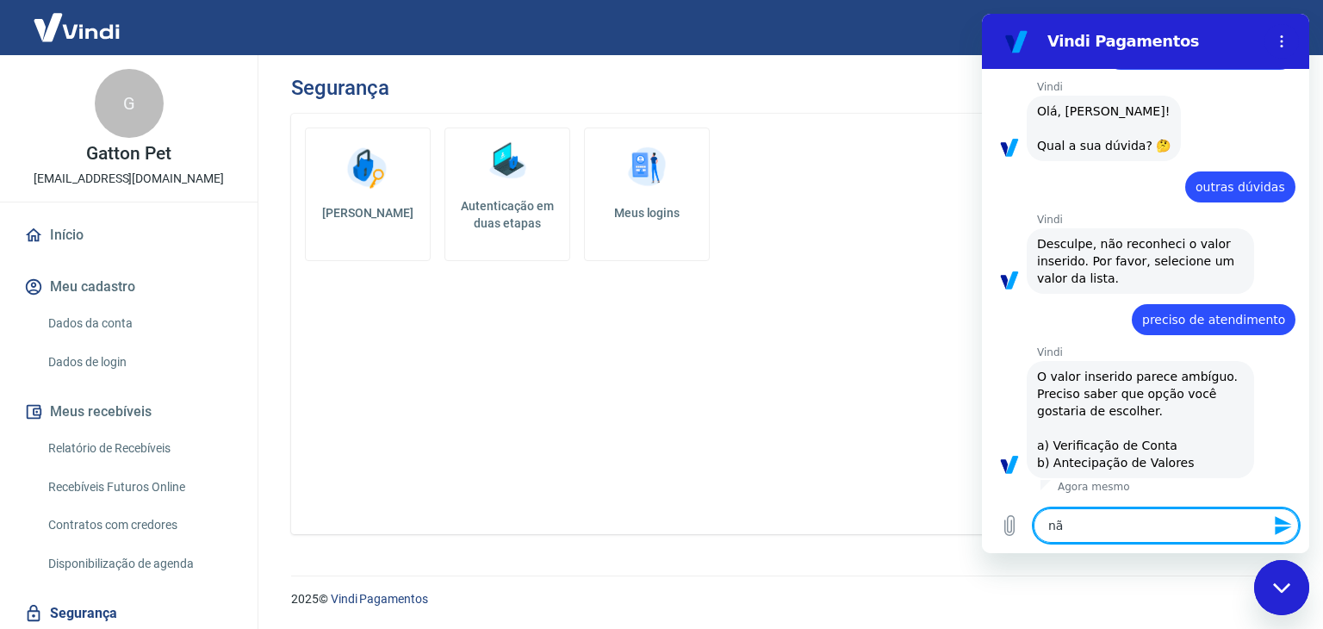
type textarea "não"
type textarea "x"
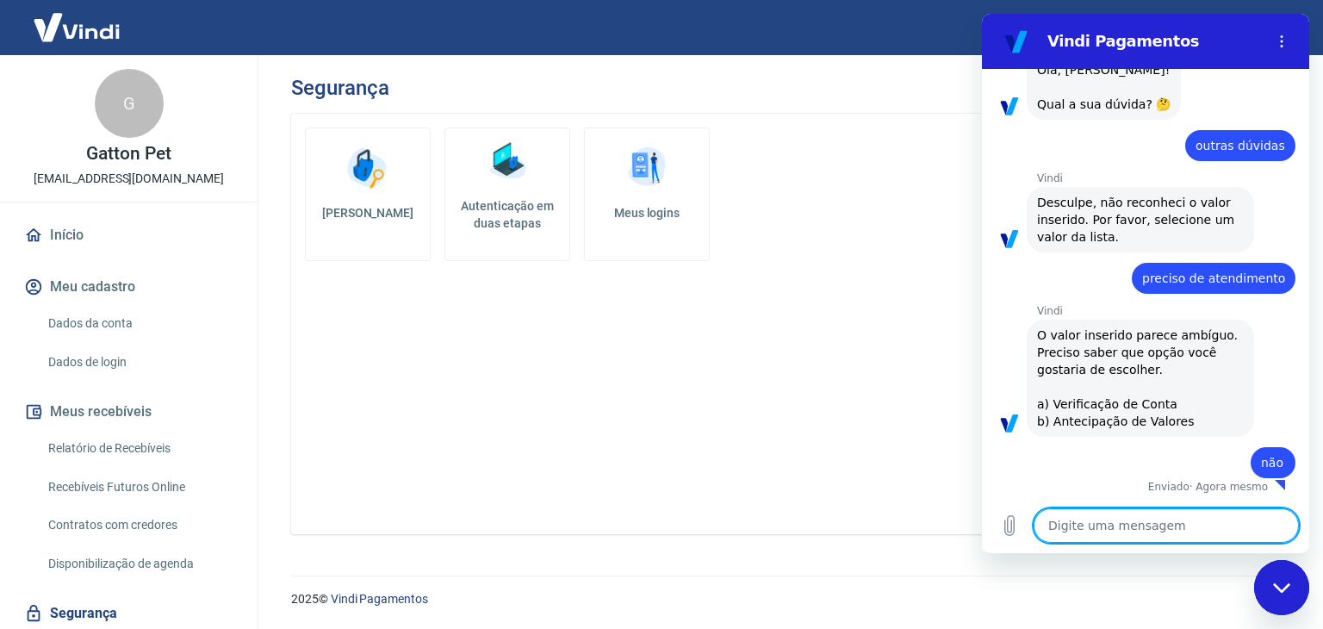
type textarea "x"
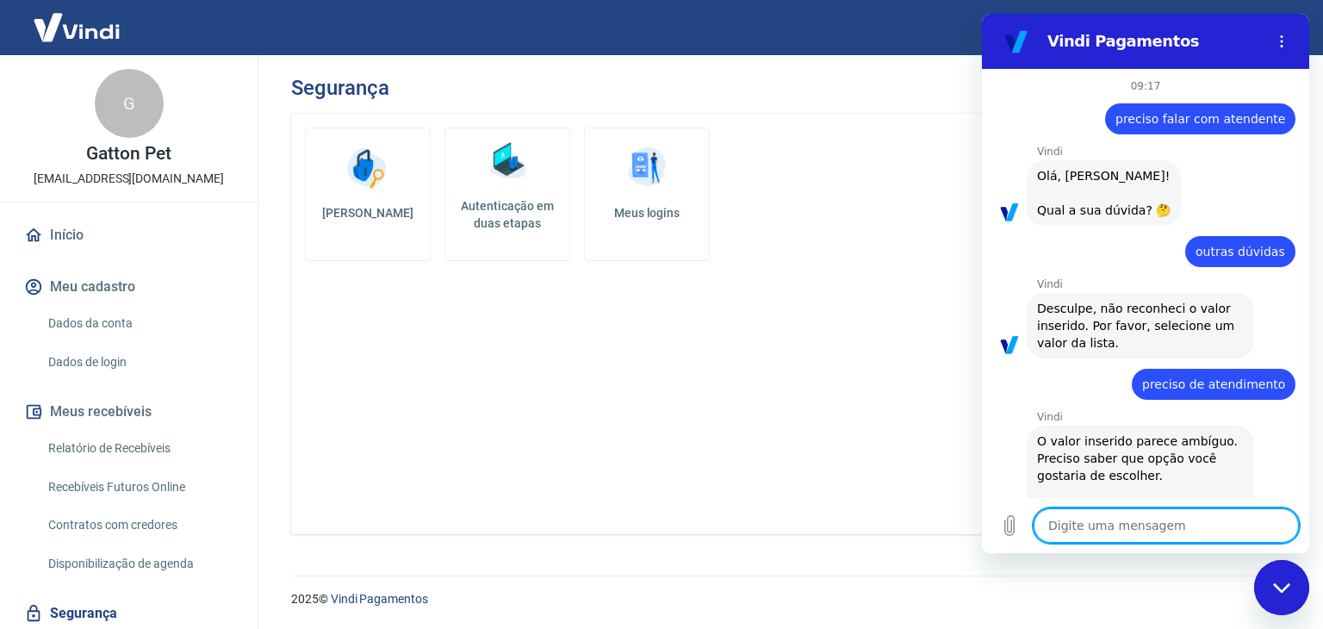
scroll to position [197, 0]
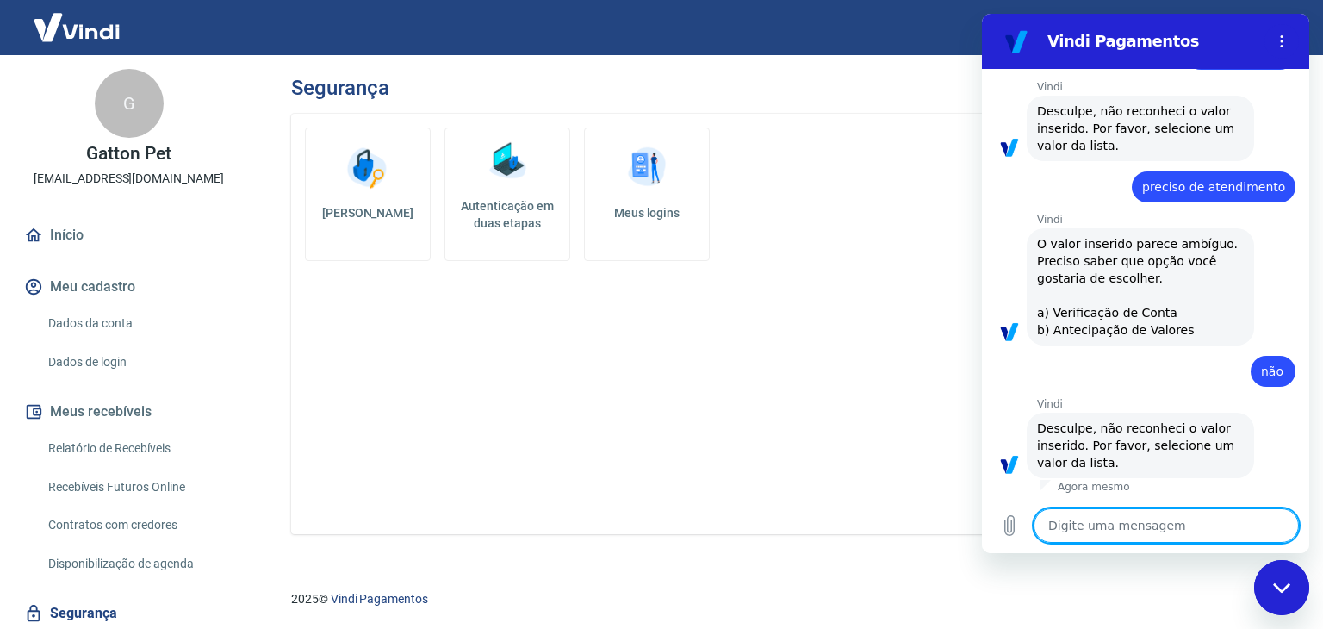
click at [1112, 526] on textarea at bounding box center [1166, 525] width 265 height 34
type textarea "p"
type textarea "x"
type textarea "pa"
type textarea "x"
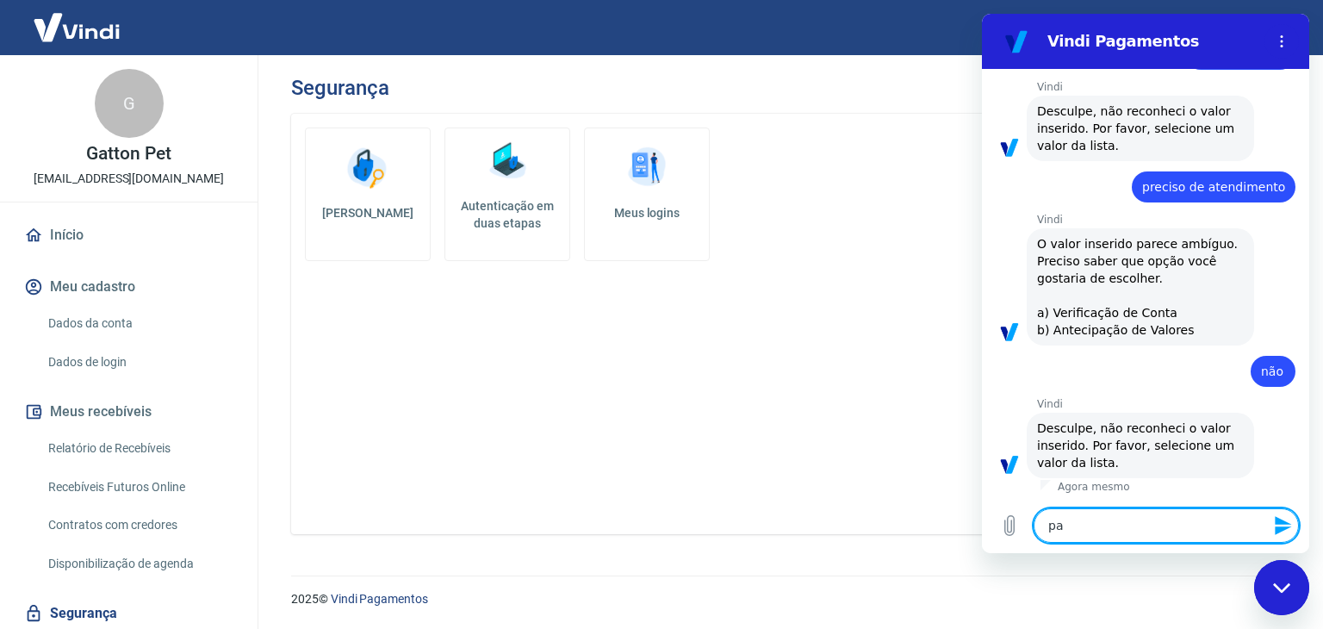
type textarea "pag"
type textarea "x"
type textarea "paga"
type textarea "x"
type textarea "pagam"
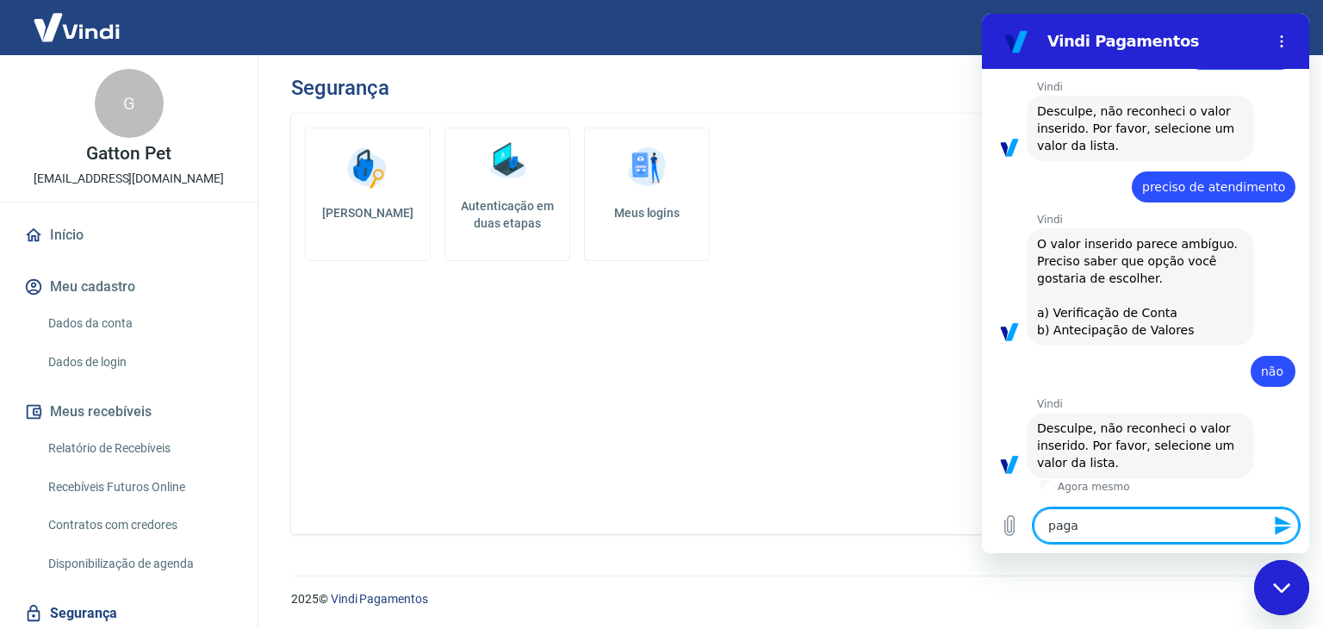
type textarea "x"
type textarea "pagame"
type textarea "x"
type textarea "pagamen"
type textarea "x"
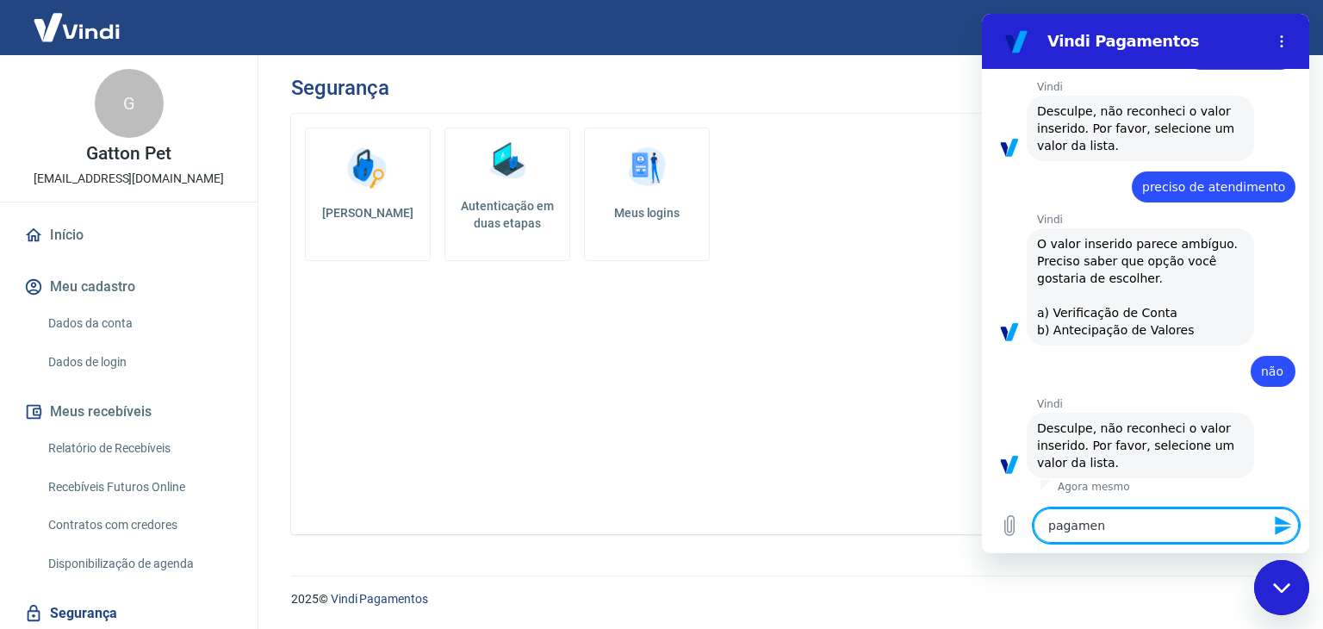
type textarea "pagament"
type textarea "x"
type textarea "pagamento"
type textarea "x"
type textarea "pagamento"
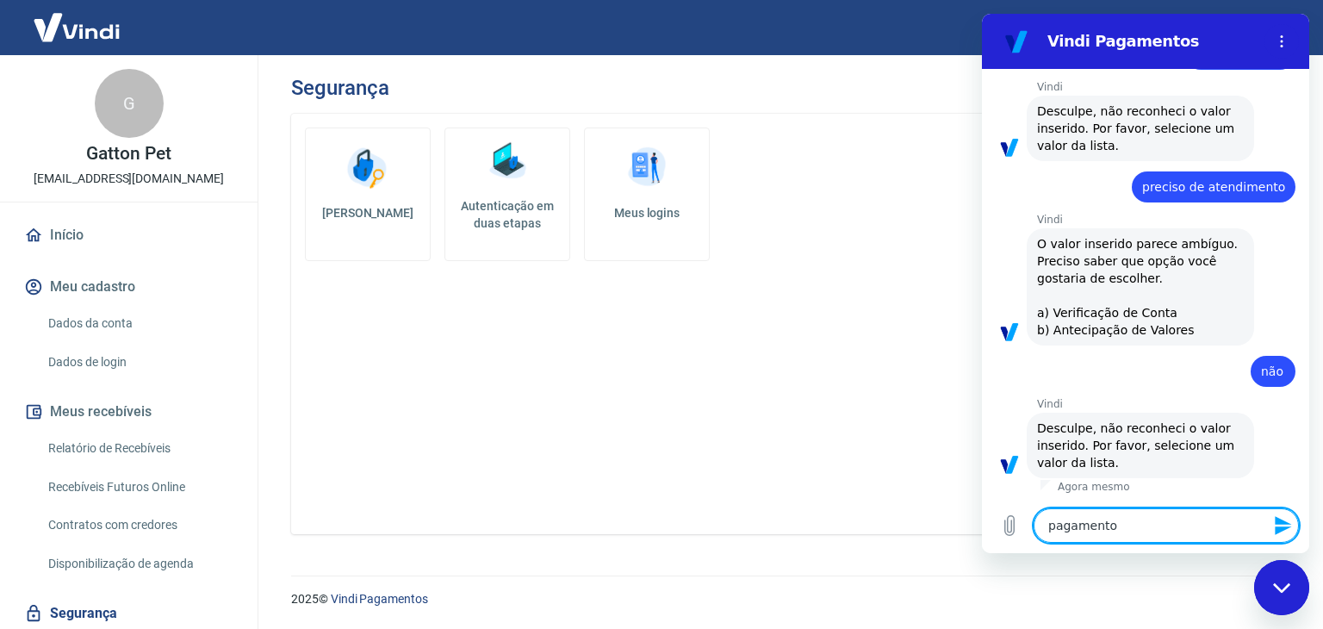
type textarea "x"
type textarea "pagamento p"
type textarea "x"
type textarea "pagamento pi"
type textarea "x"
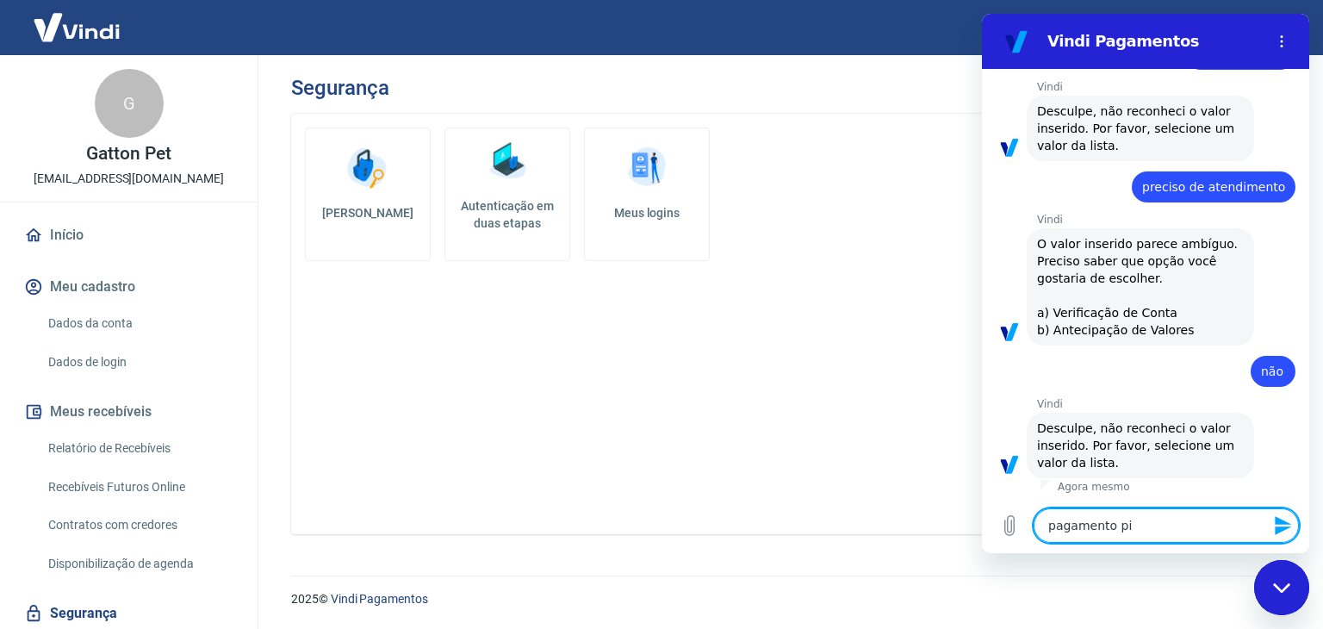
type textarea "pagamento pix"
type textarea "x"
type textarea "pagamento pix"
type textarea "x"
type textarea "pagamento pix n"
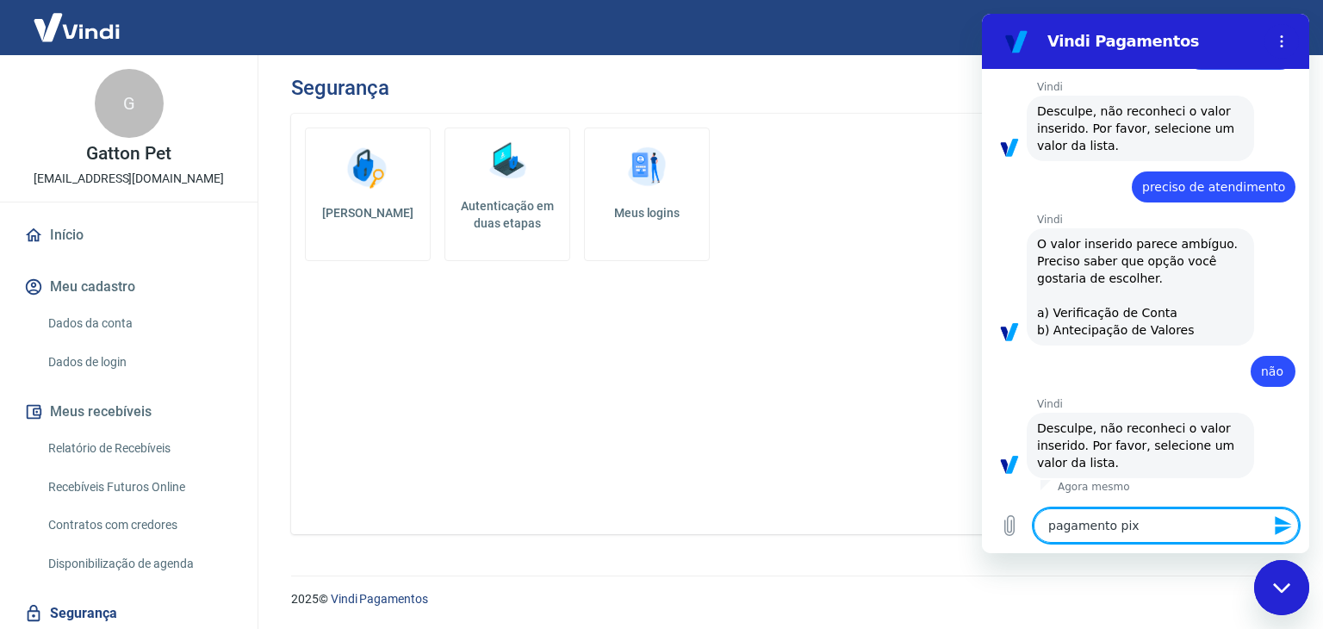
type textarea "x"
type textarea "pagamento pix nã"
type textarea "x"
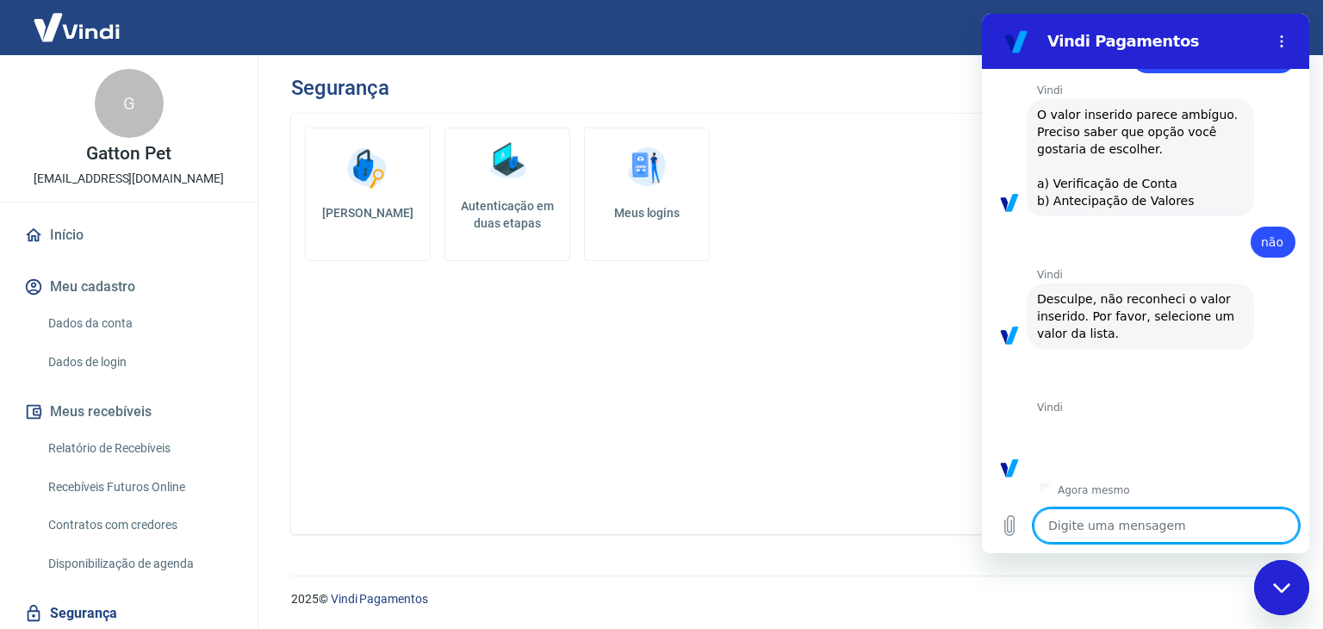
scroll to position [330, 0]
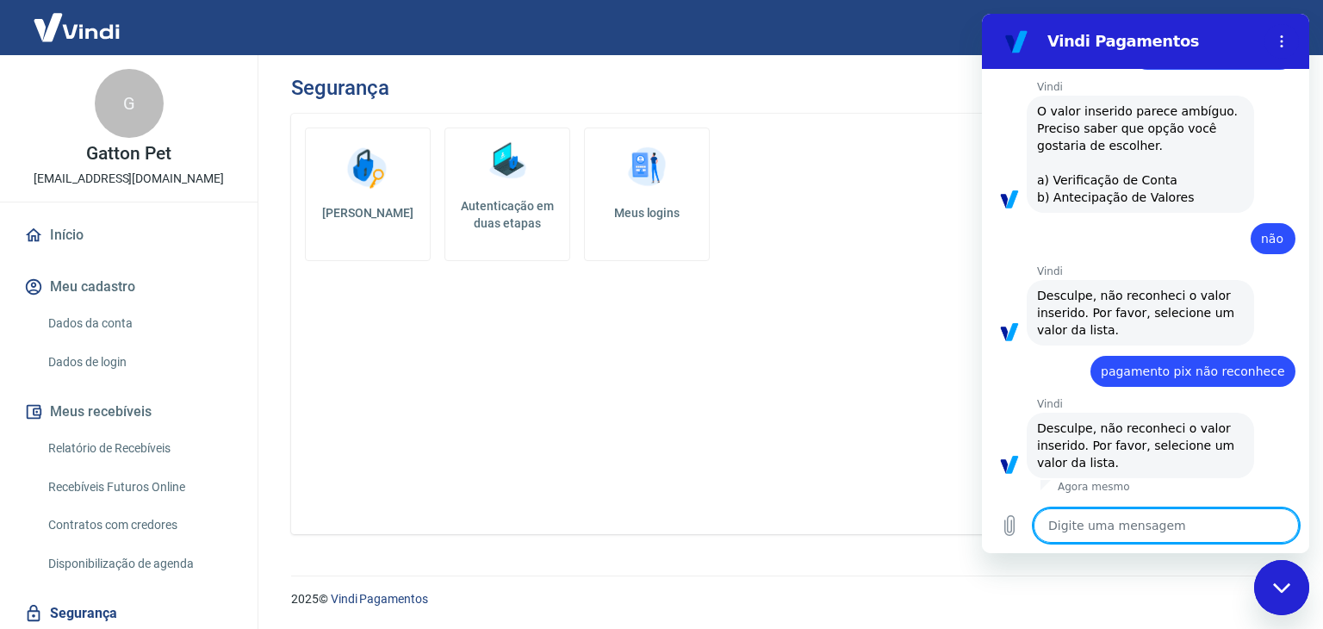
click at [1137, 517] on textarea at bounding box center [1166, 525] width 265 height 34
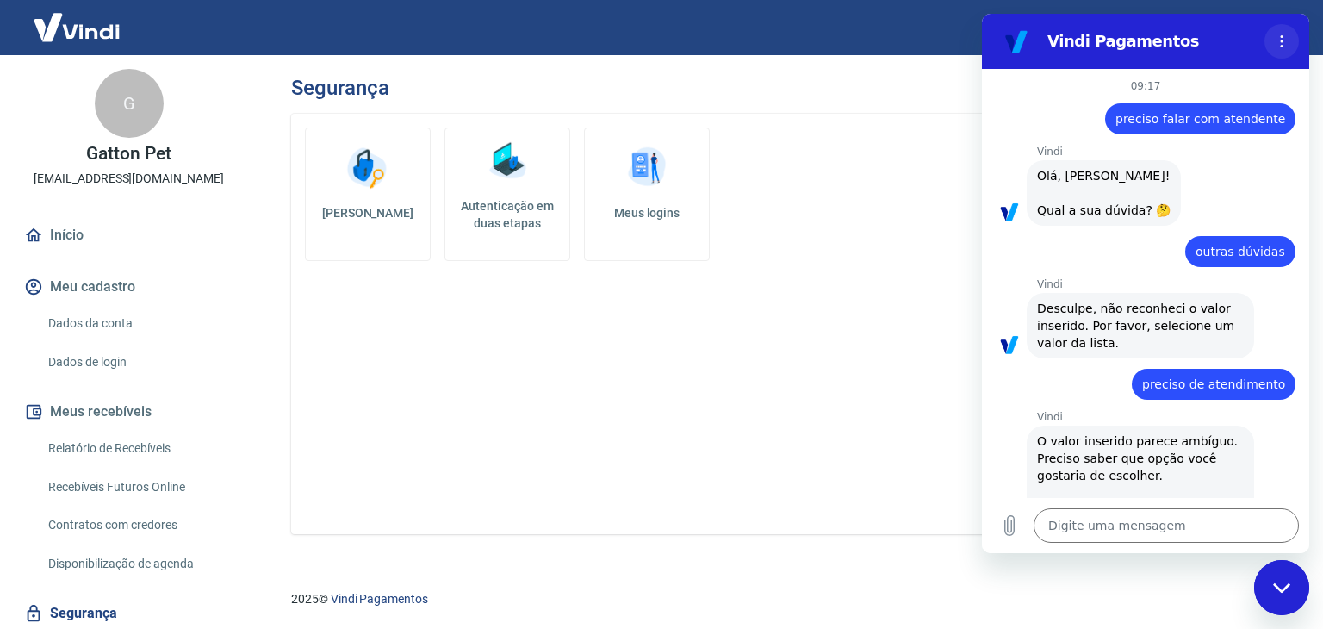
click at [1281, 36] on circle "Menu de opções" at bounding box center [1282, 36] width 3 height 3
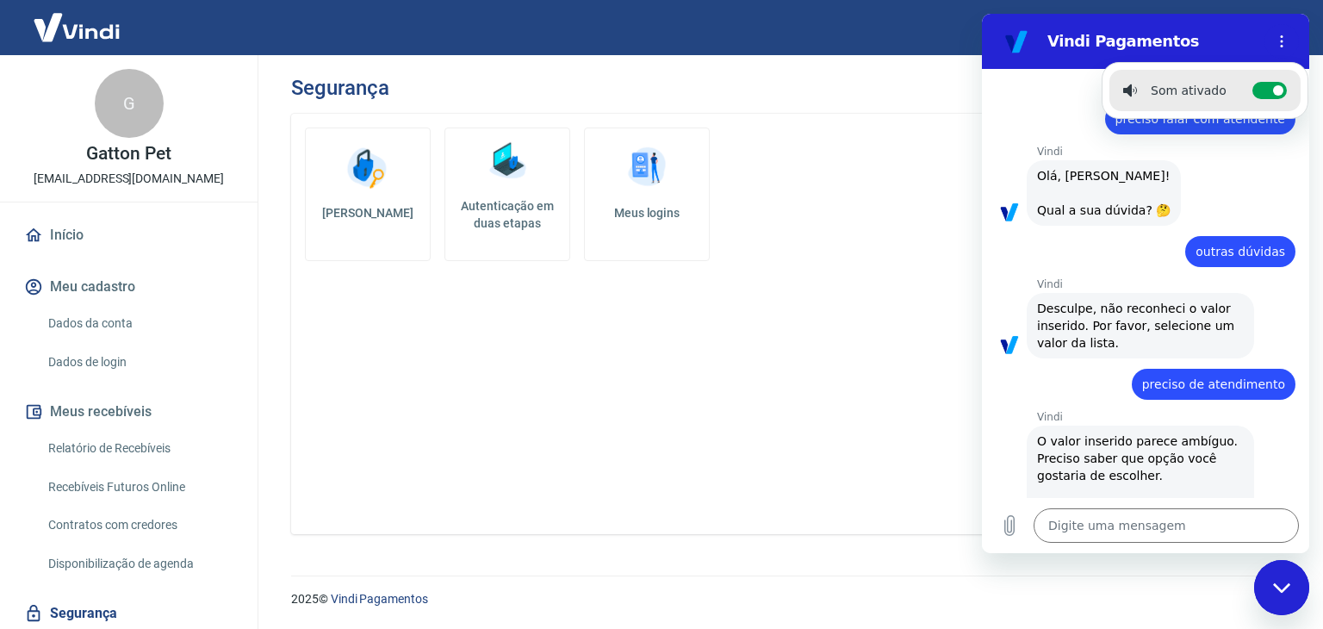
click at [1220, 199] on div "Vindi diz: Olá, JULIANO CERCHIARO! Qual a sua dúvida? 🤔" at bounding box center [1153, 192] width 314 height 67
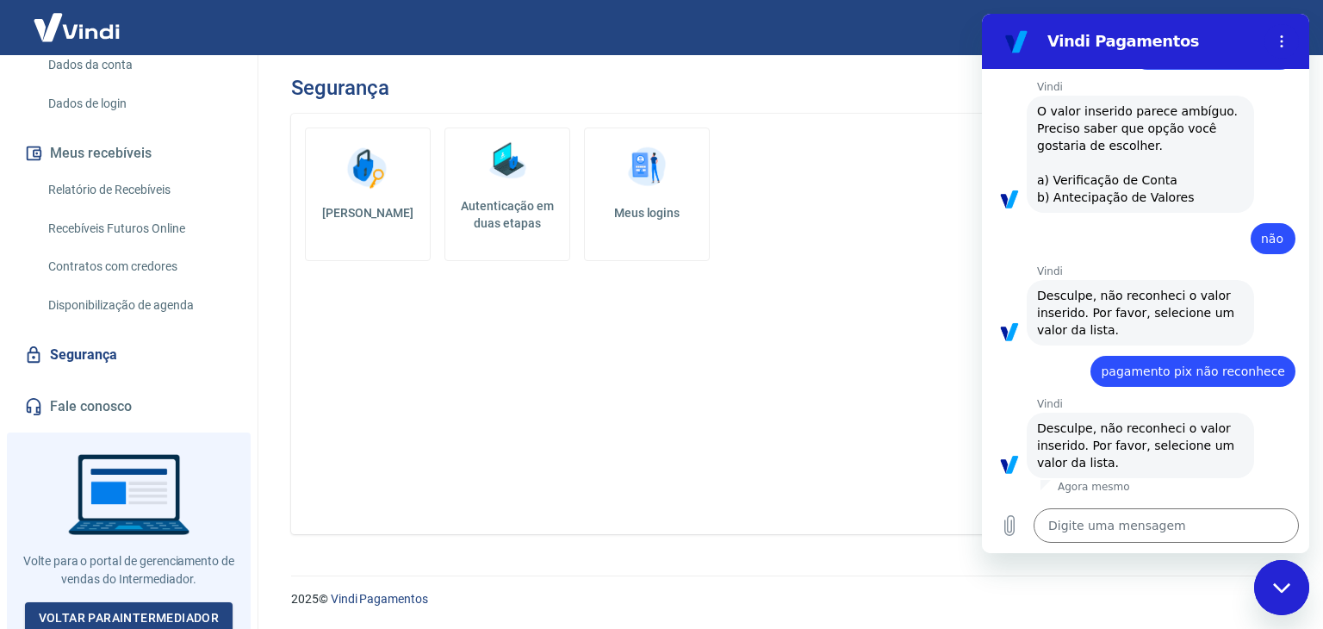
scroll to position [264, 0]
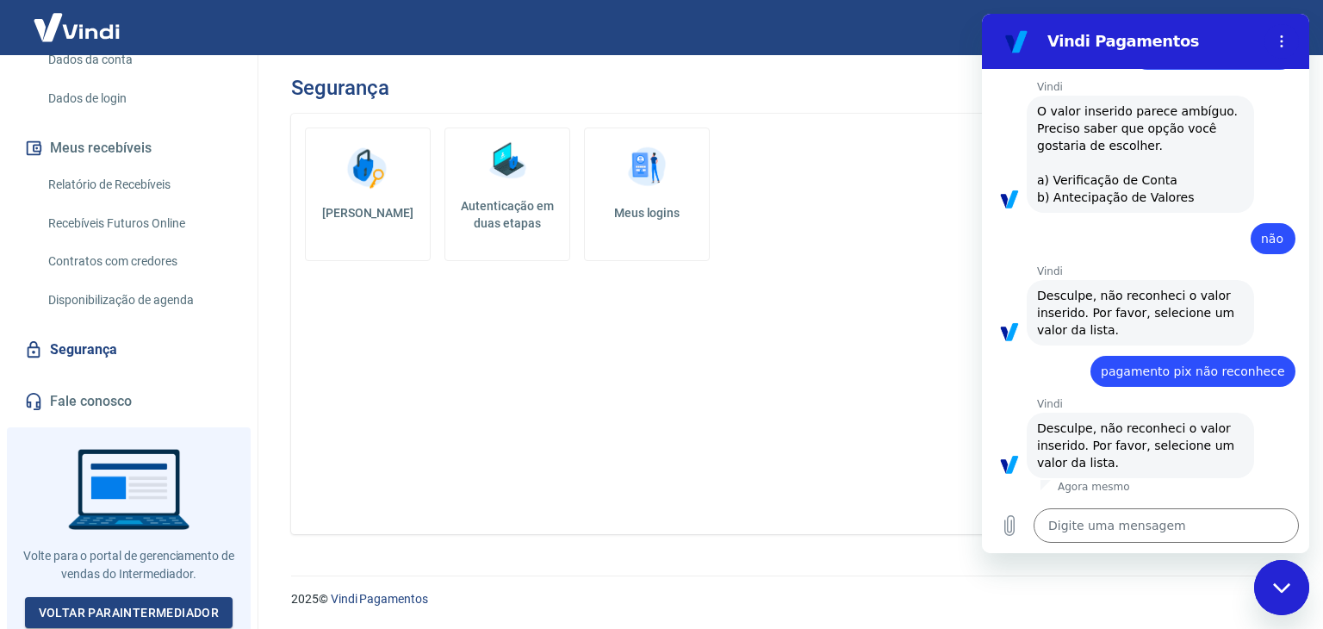
click at [90, 392] on link "Fale conosco" at bounding box center [129, 402] width 216 height 38
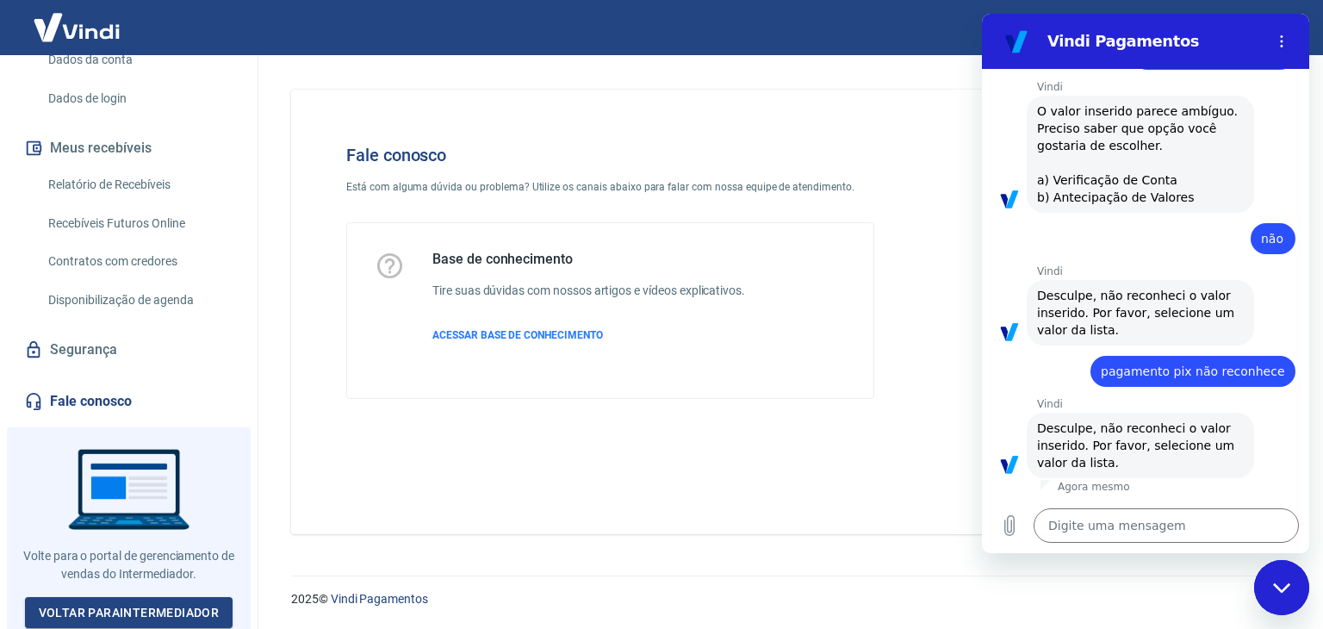
click at [1267, 584] on div "Fechar janela de mensagens" at bounding box center [1282, 588] width 52 height 52
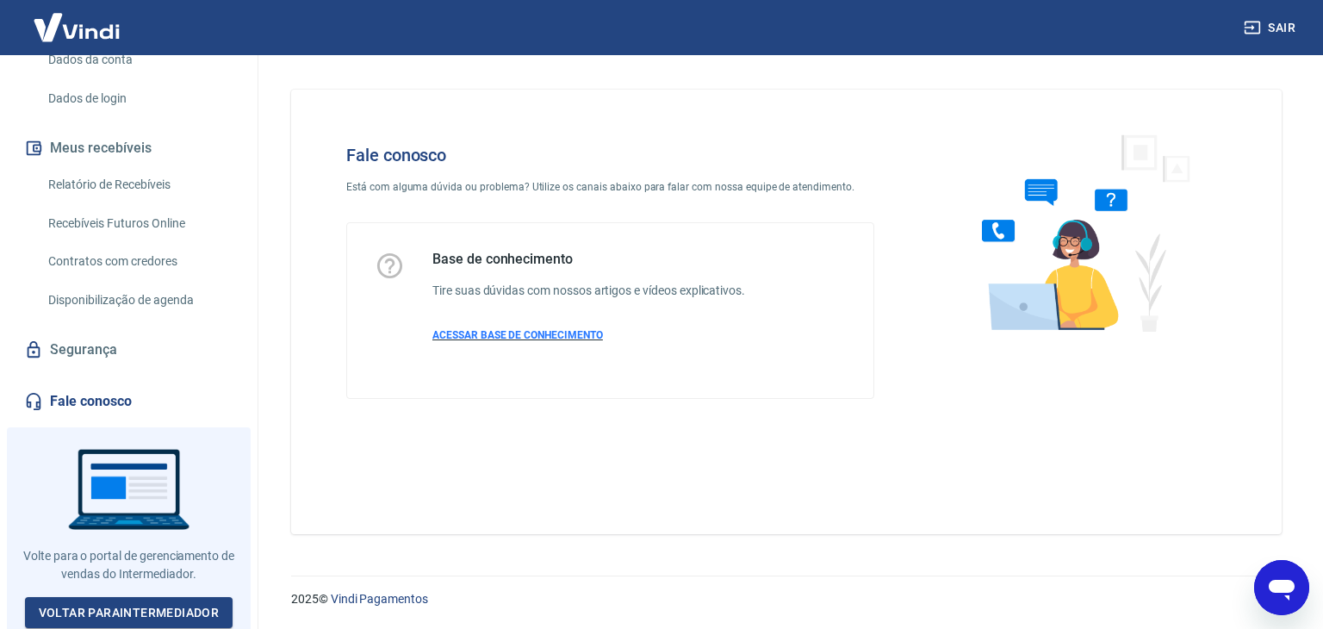
click at [566, 333] on span "ACESSAR BASE DE CONHECIMENTO" at bounding box center [518, 335] width 171 height 12
